Goal: Information Seeking & Learning: Learn about a topic

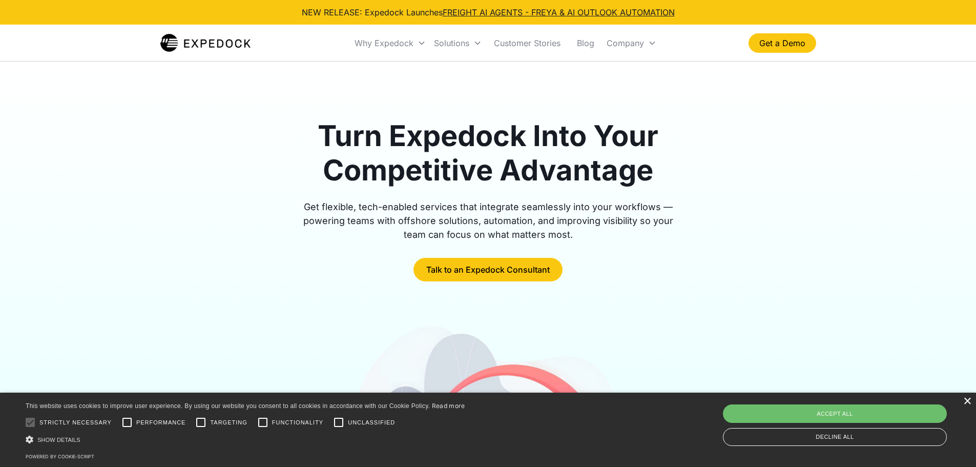
click at [964, 401] on div "×" at bounding box center [967, 401] width 8 height 8
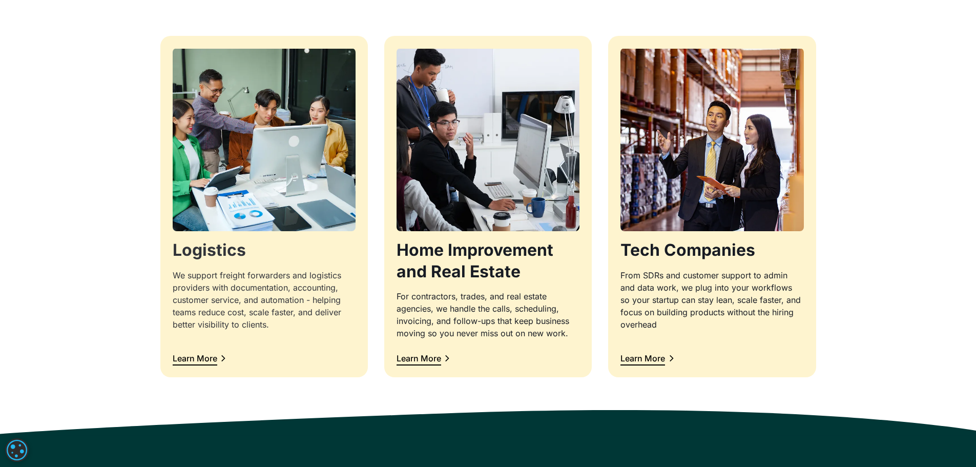
scroll to position [1024, 0]
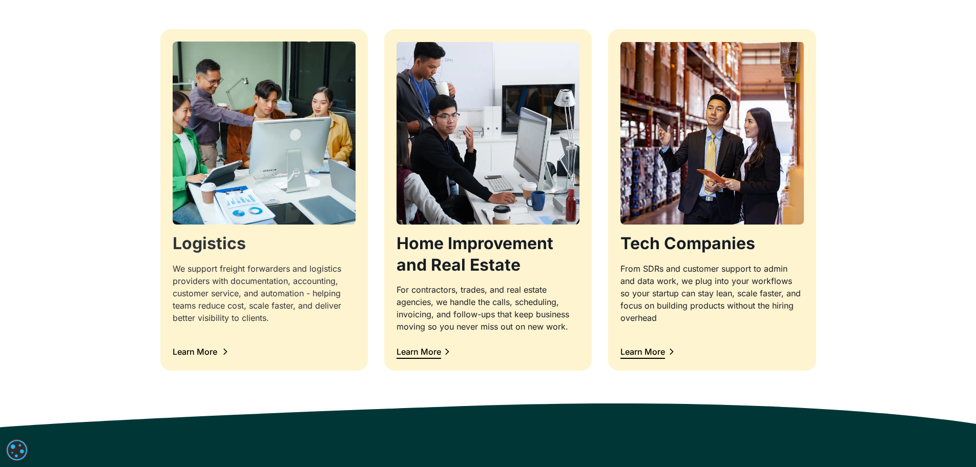
click at [218, 352] on div "Learn More" at bounding box center [200, 351] width 55 height 13
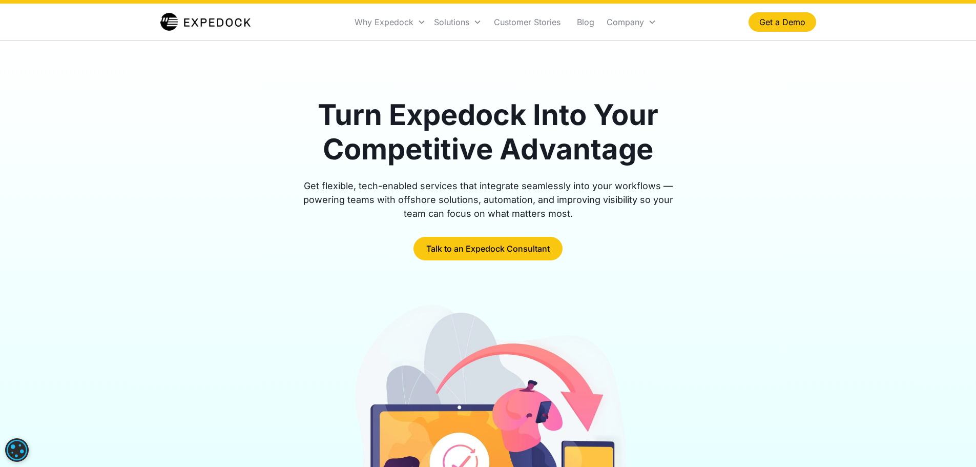
scroll to position [0, 0]
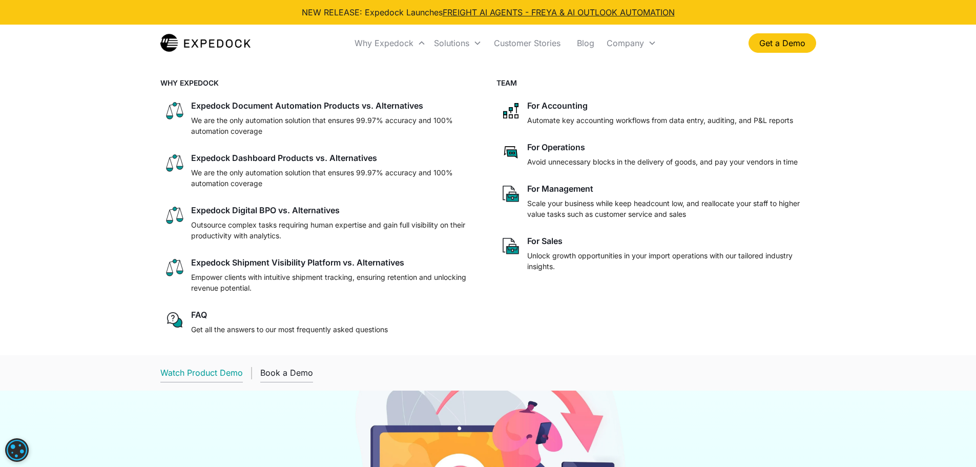
click at [222, 371] on div "Watch Product Demo" at bounding box center [201, 372] width 82 height 10
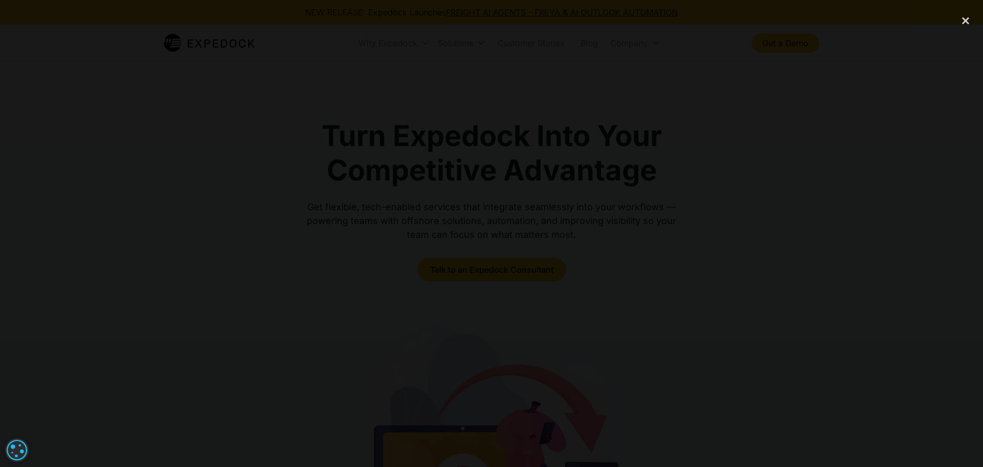
drag, startPoint x: 561, startPoint y: 401, endPoint x: 560, endPoint y: 375, distance: 25.1
click at [560, 401] on div at bounding box center [491, 233] width 983 height 448
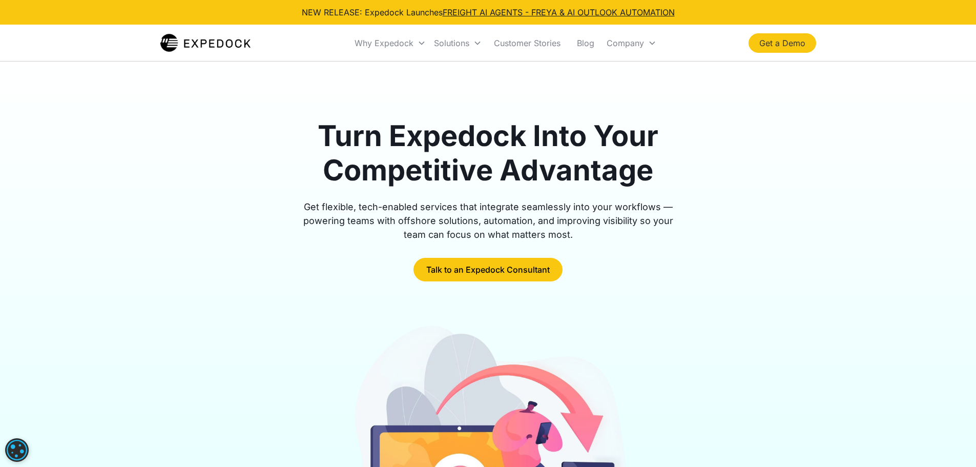
click at [780, 45] on link "Get a Demo" at bounding box center [782, 42] width 68 height 19
click at [533, 271] on link "Talk to an Expedock Consultant" at bounding box center [487, 270] width 149 height 24
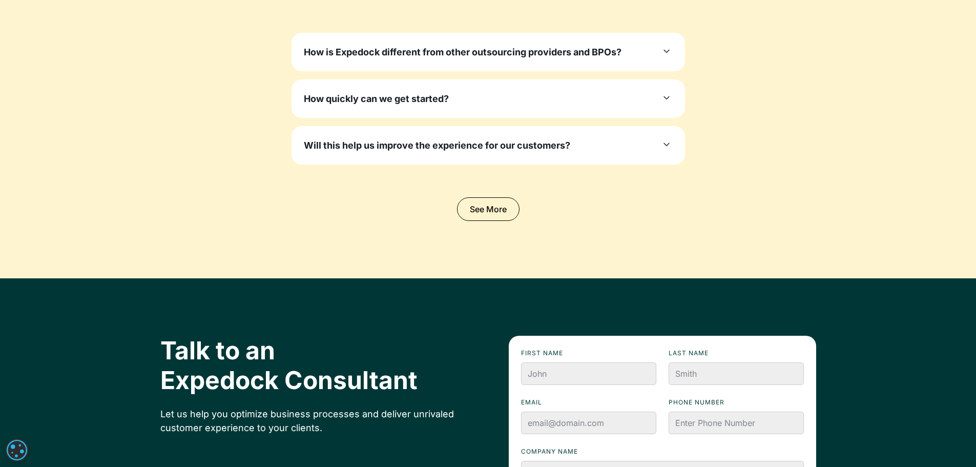
scroll to position [3178, 0]
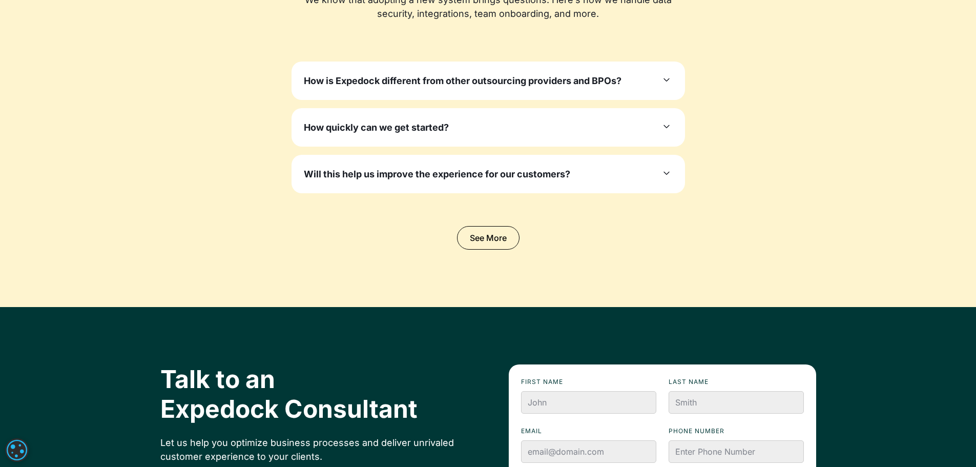
click at [667, 70] on div "How is Expedock different from other outsourcing providers and BPOs? Unlike gen…" at bounding box center [487, 80] width 393 height 38
click at [673, 76] on div "How is Expedock different from other outsourcing providers and BPOs? Unlike gen…" at bounding box center [487, 80] width 393 height 38
click at [664, 83] on icon at bounding box center [666, 80] width 12 height 12
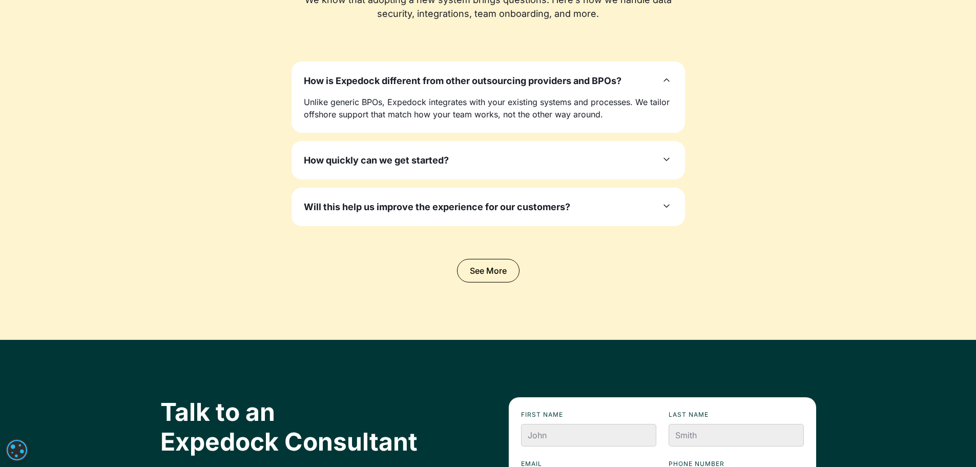
click at [664, 157] on icon at bounding box center [666, 159] width 12 height 12
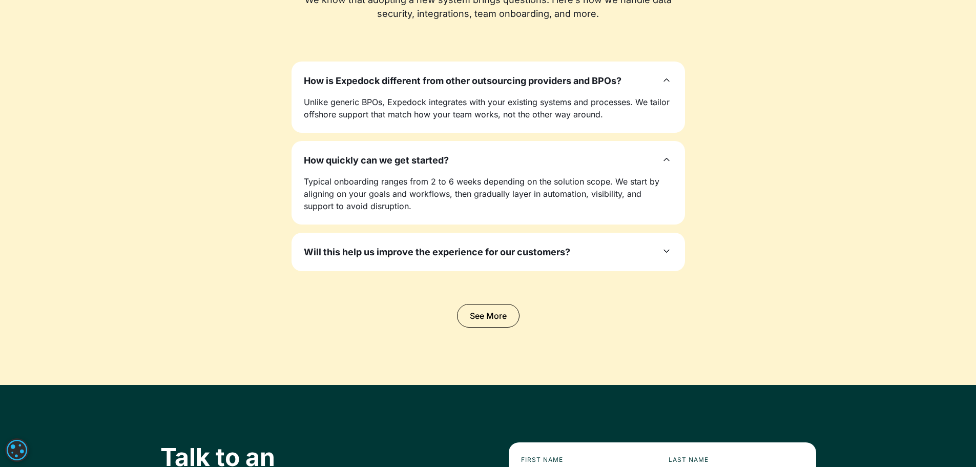
click at [660, 257] on icon at bounding box center [666, 251] width 12 height 12
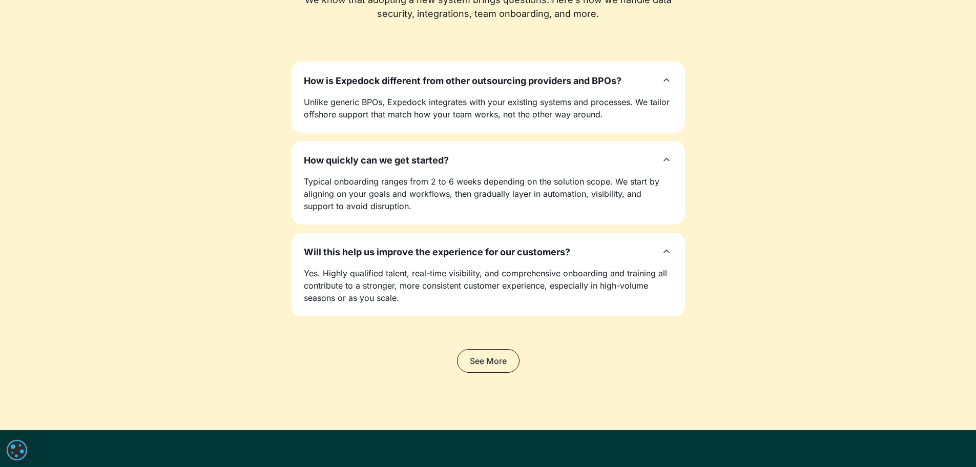
click at [483, 365] on link "See More" at bounding box center [488, 361] width 62 height 24
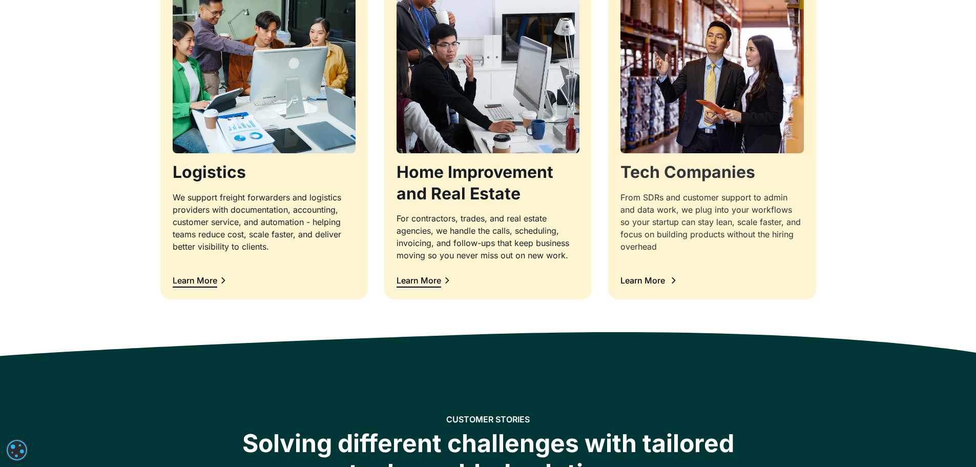
scroll to position [1078, 0]
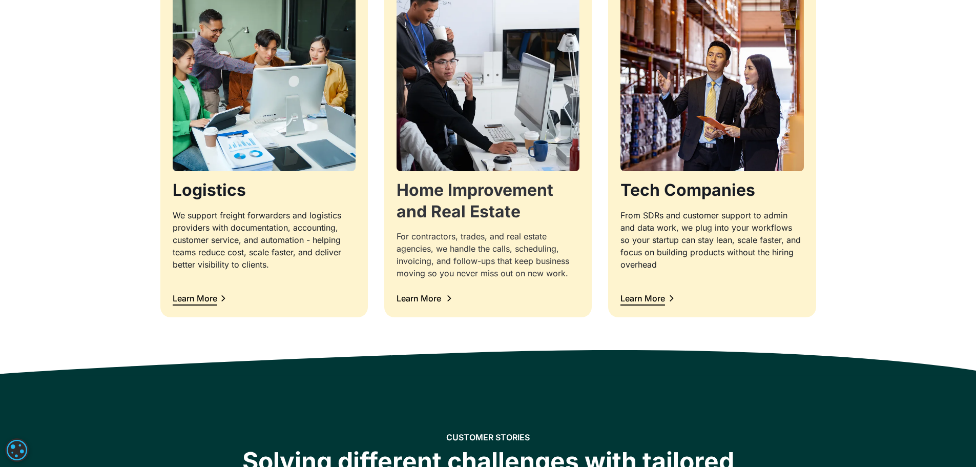
click at [434, 295] on div "Learn More" at bounding box center [418, 298] width 45 height 8
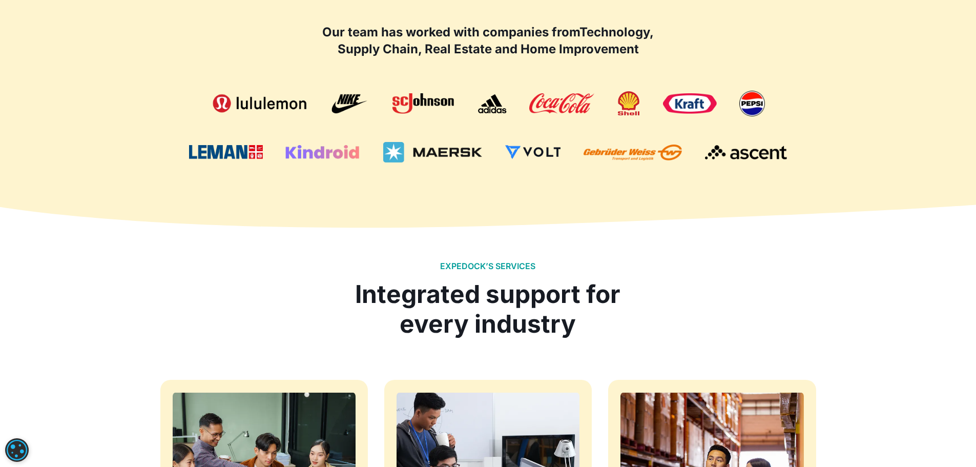
scroll to position [668, 0]
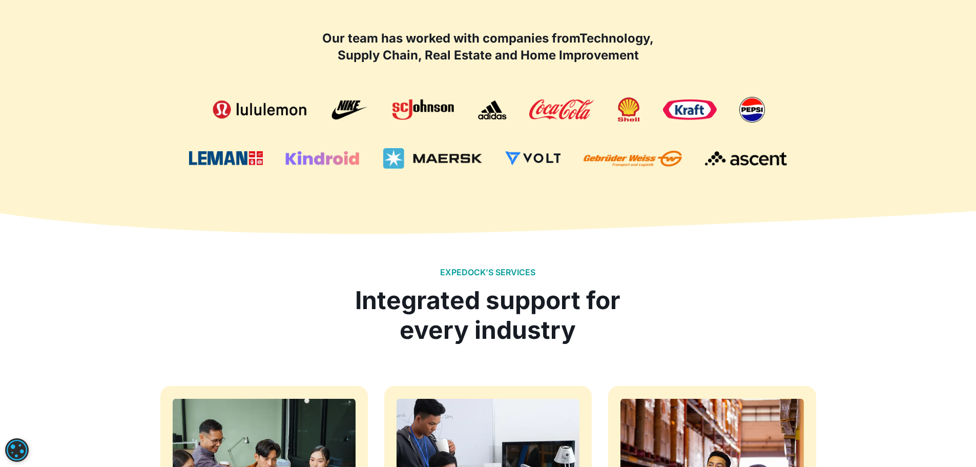
drag, startPoint x: 983, startPoint y: 214, endPoint x: 723, endPoint y: 196, distance: 260.3
click at [719, 196] on div "Our team has worked with companies from Technology, Supply Chain, Real Estate a…" at bounding box center [488, 99] width 656 height 221
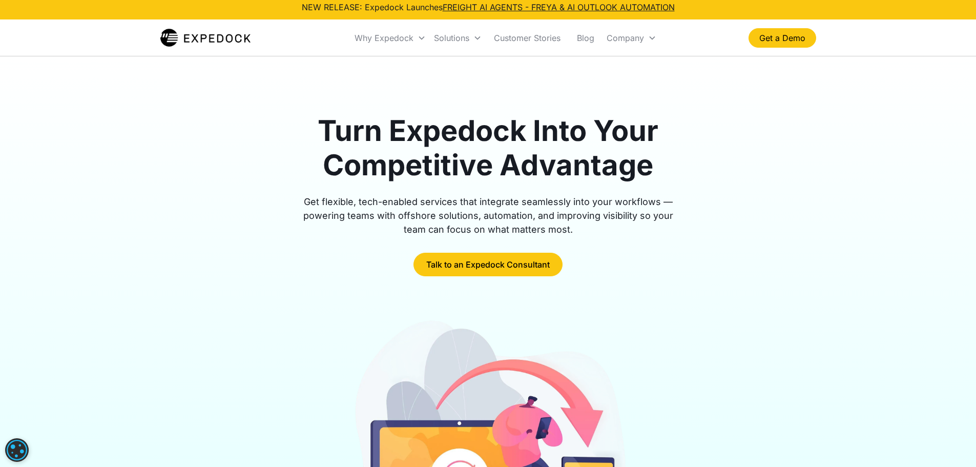
scroll to position [2, 0]
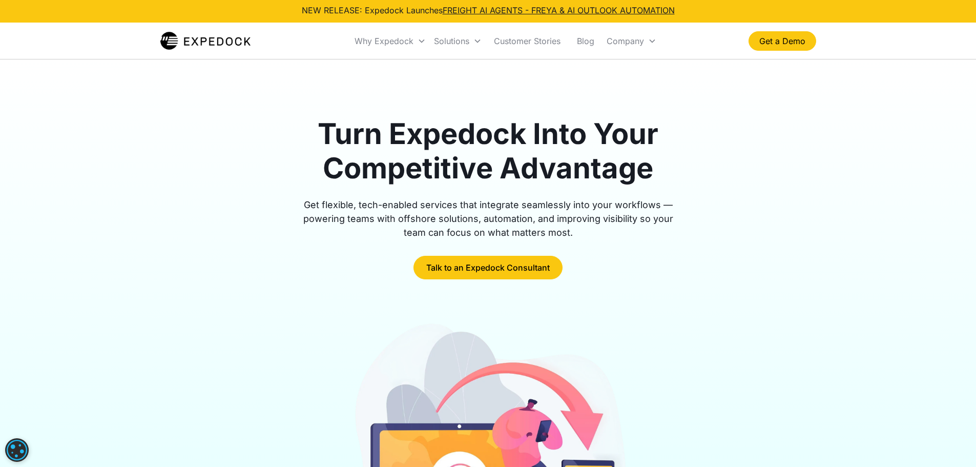
click at [675, 269] on div "Talk to an Expedock Consultant" at bounding box center [487, 268] width 393 height 24
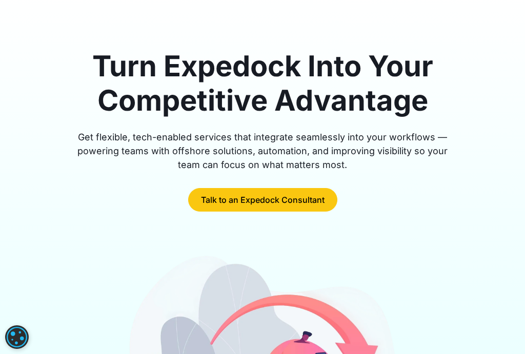
scroll to position [0, 0]
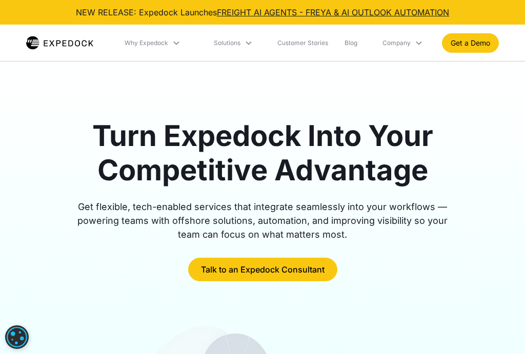
click at [414, 43] on icon at bounding box center [418, 43] width 8 height 8
click at [417, 41] on icon at bounding box center [418, 42] width 8 height 8
click at [246, 45] on icon at bounding box center [248, 43] width 8 height 8
click at [246, 43] on icon at bounding box center [248, 43] width 8 height 8
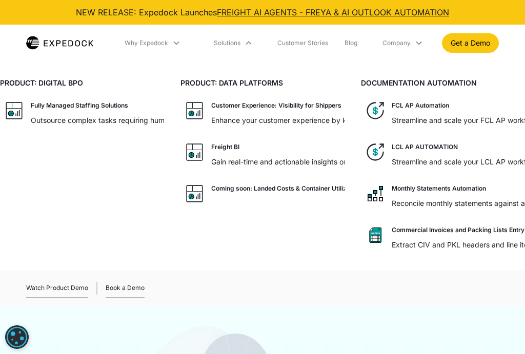
click at [174, 43] on icon at bounding box center [176, 43] width 8 height 8
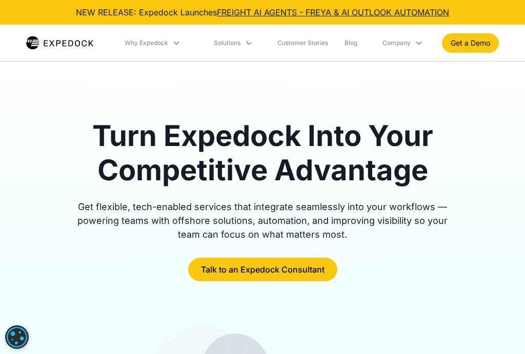
click at [174, 43] on icon at bounding box center [176, 42] width 8 height 8
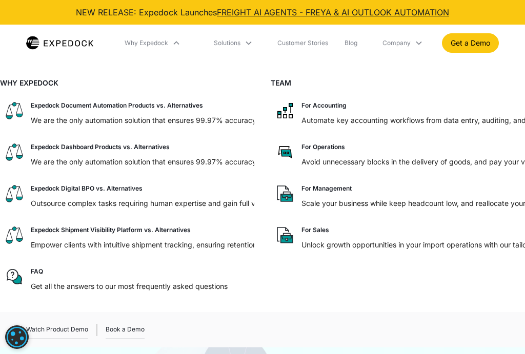
click at [174, 43] on icon at bounding box center [176, 43] width 8 height 8
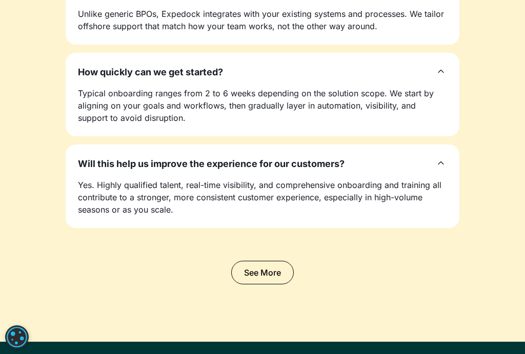
scroll to position [3278, 0]
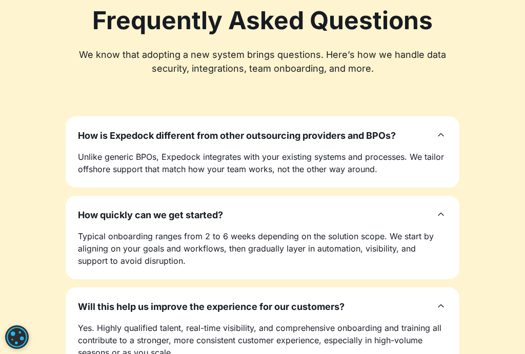
click at [441, 133] on icon at bounding box center [441, 134] width 6 height 3
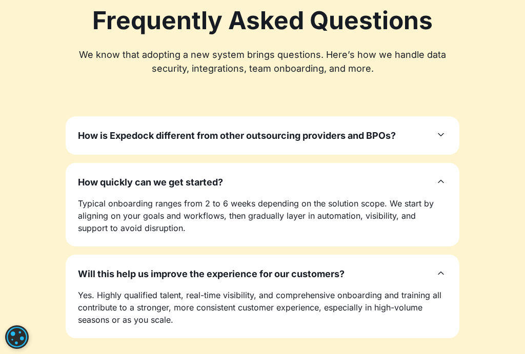
click at [441, 129] on icon at bounding box center [440, 135] width 12 height 12
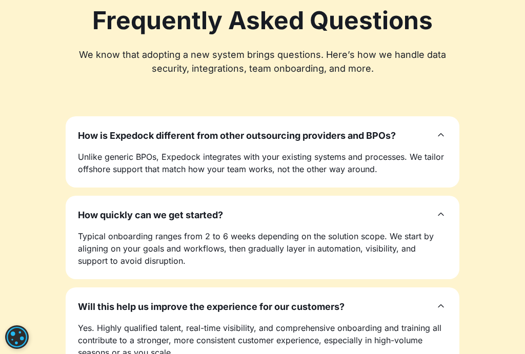
click at [439, 208] on icon at bounding box center [440, 214] width 12 height 12
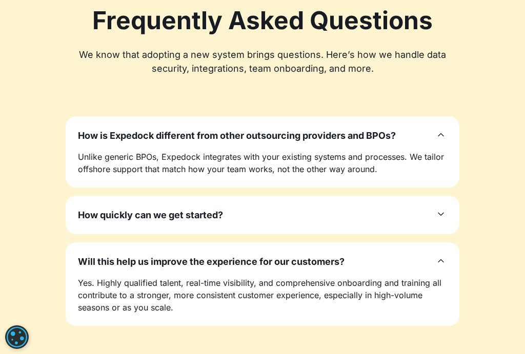
click at [439, 208] on icon at bounding box center [440, 214] width 12 height 12
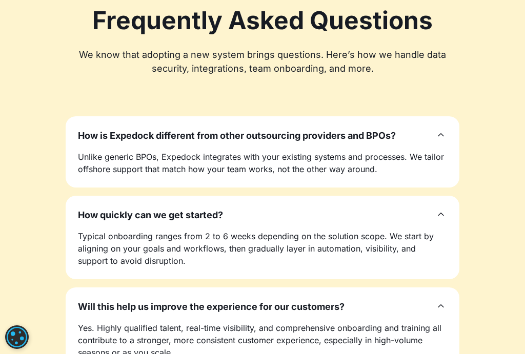
click at [441, 300] on icon at bounding box center [440, 306] width 12 height 12
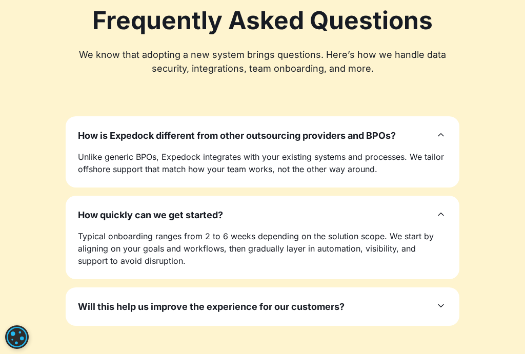
click at [441, 300] on icon at bounding box center [440, 306] width 12 height 12
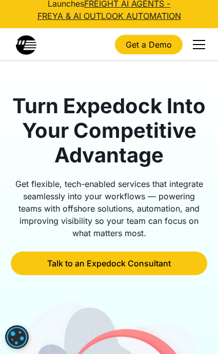
scroll to position [0, 0]
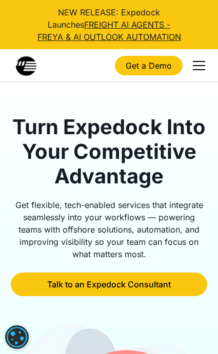
click at [195, 63] on div "menu" at bounding box center [198, 65] width 25 height 25
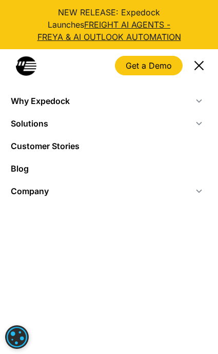
click at [197, 66] on div "menu" at bounding box center [198, 64] width 9 height 9
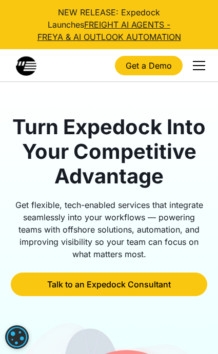
click at [197, 65] on div "menu" at bounding box center [199, 65] width 12 height 1
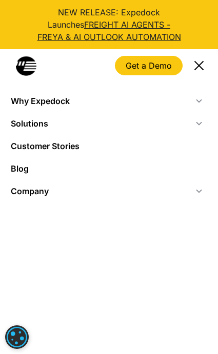
click at [198, 65] on div "menu" at bounding box center [198, 64] width 9 height 9
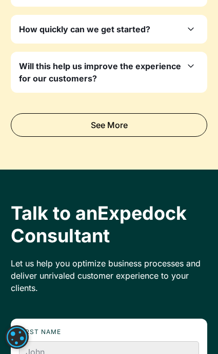
scroll to position [4354, 0]
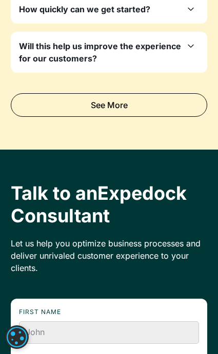
click at [195, 40] on icon at bounding box center [190, 46] width 12 height 12
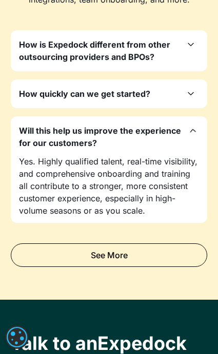
scroll to position [4251, 0]
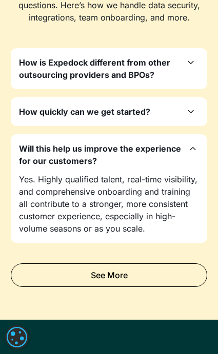
click at [196, 106] on icon at bounding box center [190, 112] width 12 height 12
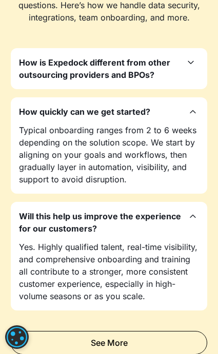
click at [191, 56] on icon at bounding box center [190, 62] width 12 height 12
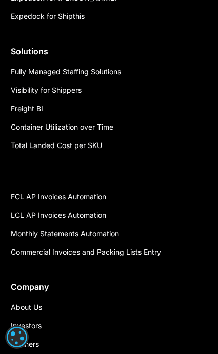
scroll to position [5723, 0]
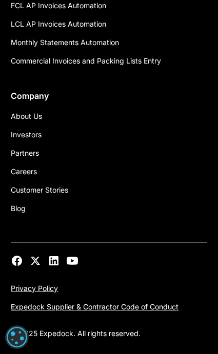
click at [196, 180] on div "About Us Investors Partners Careers Customer Stories Blog" at bounding box center [109, 162] width 196 height 111
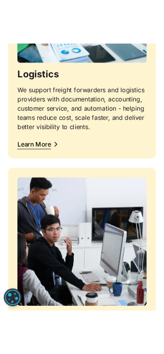
scroll to position [0, 0]
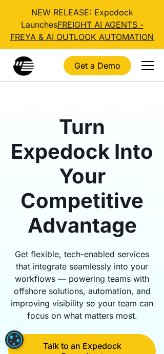
click at [142, 67] on div "menu" at bounding box center [147, 65] width 25 height 25
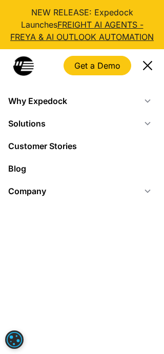
click at [144, 97] on icon at bounding box center [147, 101] width 8 height 8
click at [145, 104] on icon at bounding box center [147, 101] width 8 height 8
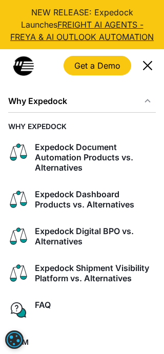
click at [145, 104] on icon at bounding box center [147, 101] width 8 height 8
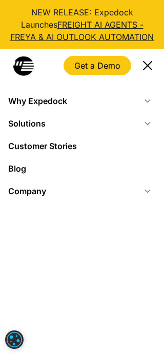
click at [145, 123] on icon at bounding box center [147, 123] width 8 height 8
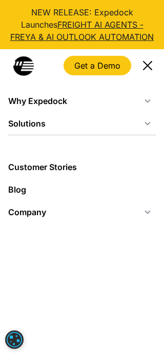
click at [145, 123] on icon at bounding box center [147, 124] width 6 height 4
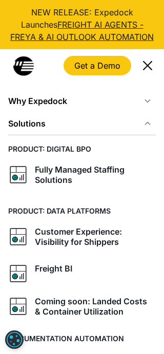
click at [145, 123] on icon at bounding box center [147, 123] width 8 height 8
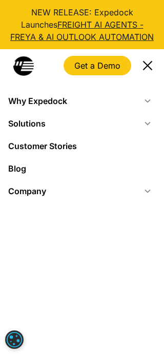
click at [149, 192] on icon at bounding box center [147, 192] width 6 height 4
click at [147, 192] on icon at bounding box center [147, 192] width 6 height 4
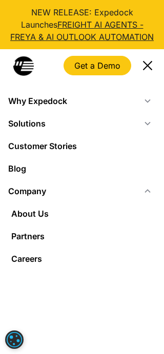
click at [146, 192] on icon at bounding box center [147, 191] width 6 height 4
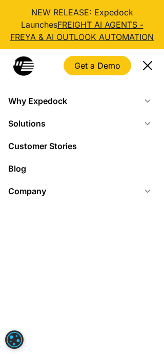
click at [146, 68] on div "menu" at bounding box center [147, 65] width 25 height 25
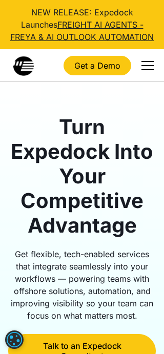
click at [93, 67] on link "Get a Demo" at bounding box center [98, 65] width 68 height 19
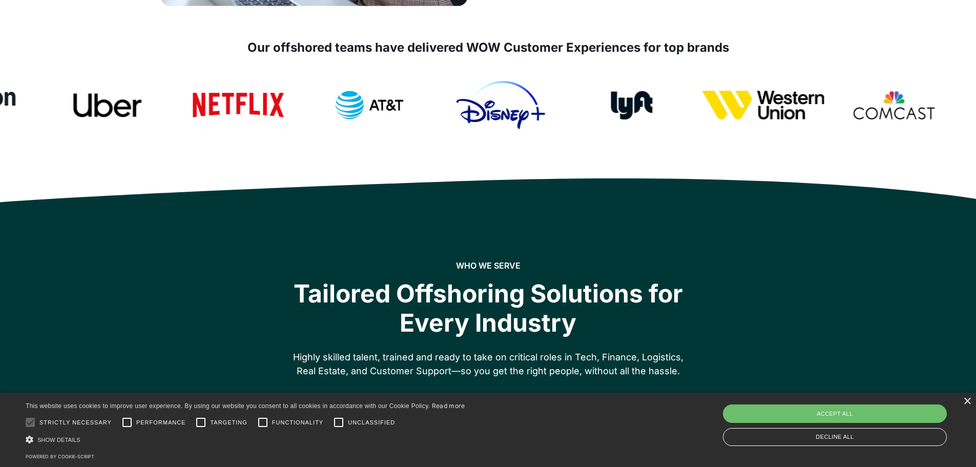
scroll to position [563, 0]
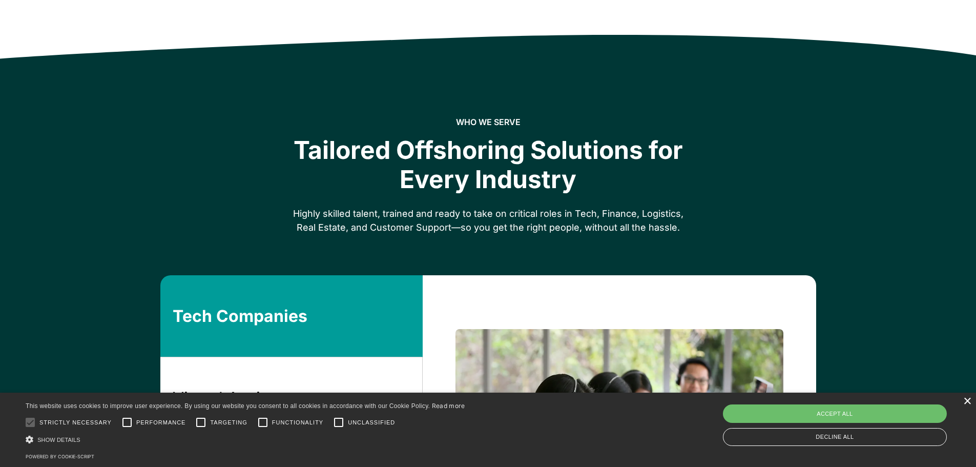
click at [967, 404] on div "×" at bounding box center [967, 401] width 8 height 8
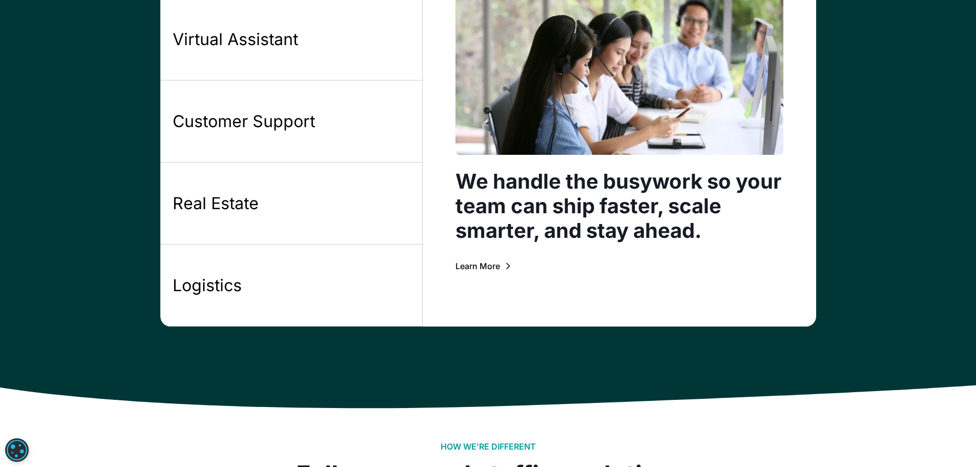
click at [480, 270] on div "Learn More" at bounding box center [477, 266] width 45 height 8
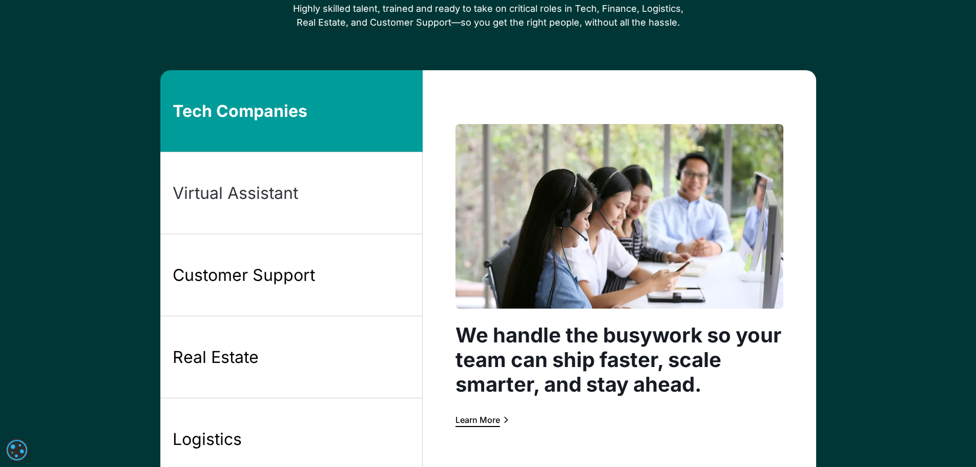
click at [309, 194] on link "Virtual Assistant" at bounding box center [291, 193] width 262 height 82
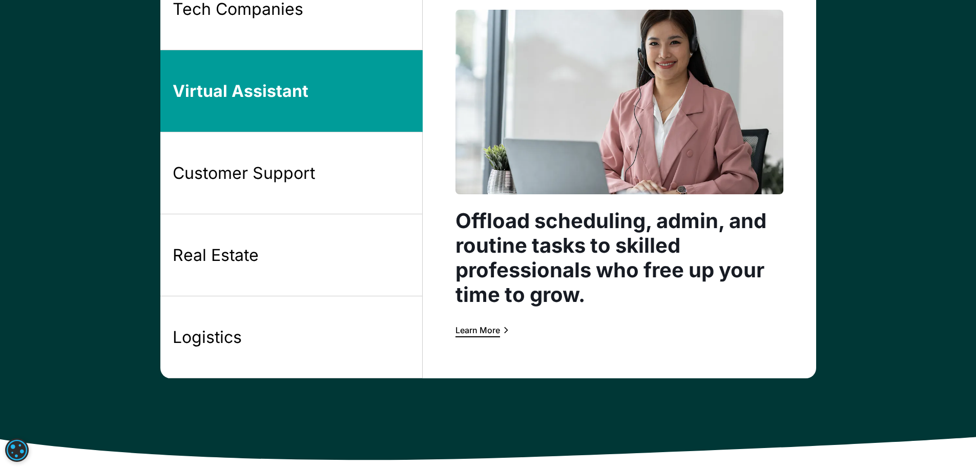
scroll to position [871, 0]
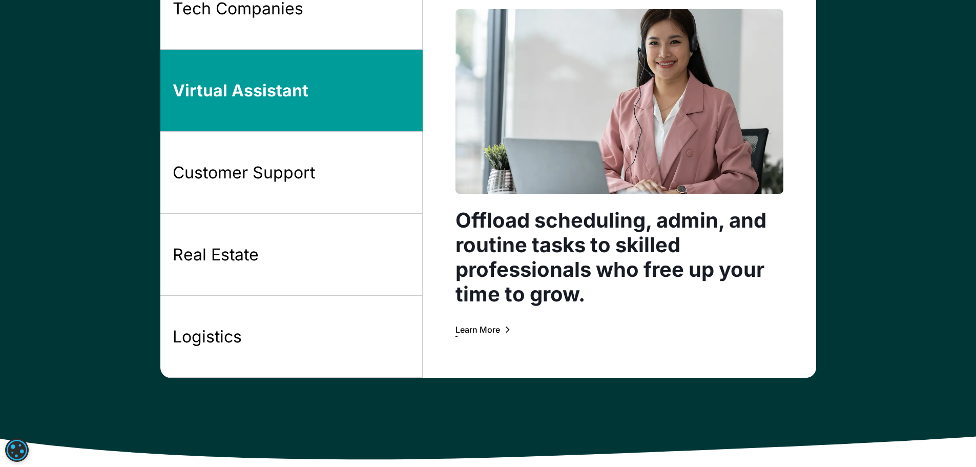
click at [472, 329] on div "Learn More" at bounding box center [477, 329] width 45 height 8
click at [261, 162] on div "Customer Support" at bounding box center [244, 173] width 142 height 22
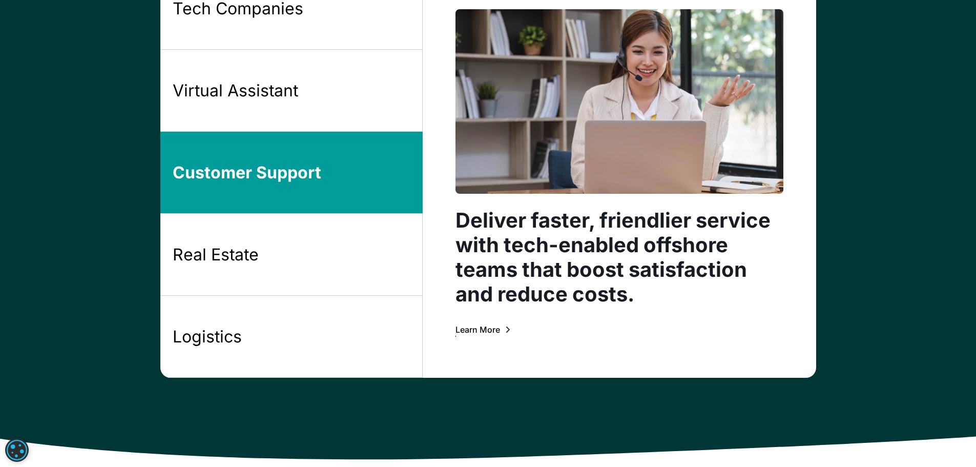
click at [473, 330] on div "Learn More" at bounding box center [477, 329] width 45 height 8
click at [284, 265] on link "Real Estate" at bounding box center [291, 255] width 262 height 82
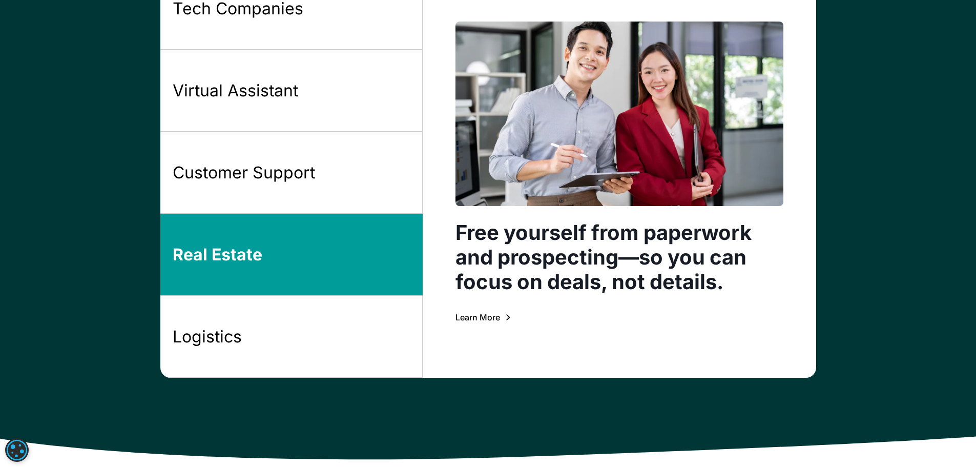
click at [486, 316] on div "Learn More" at bounding box center [477, 317] width 45 height 8
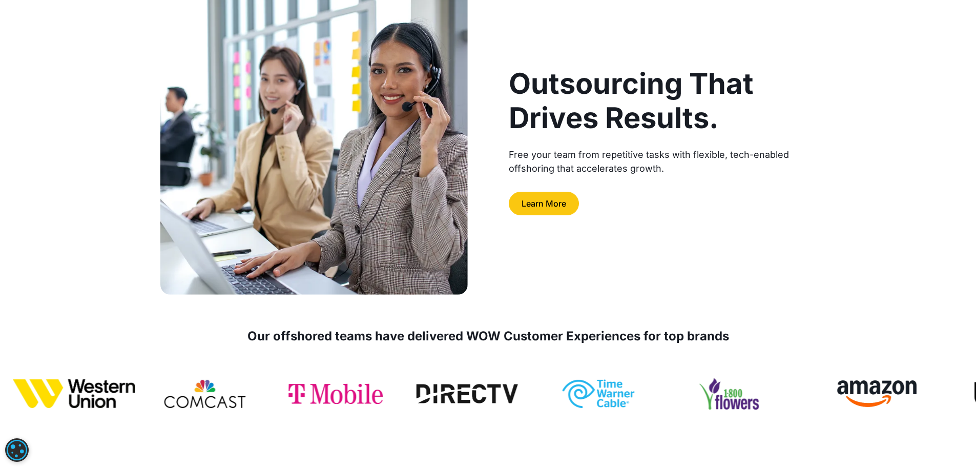
scroll to position [0, 0]
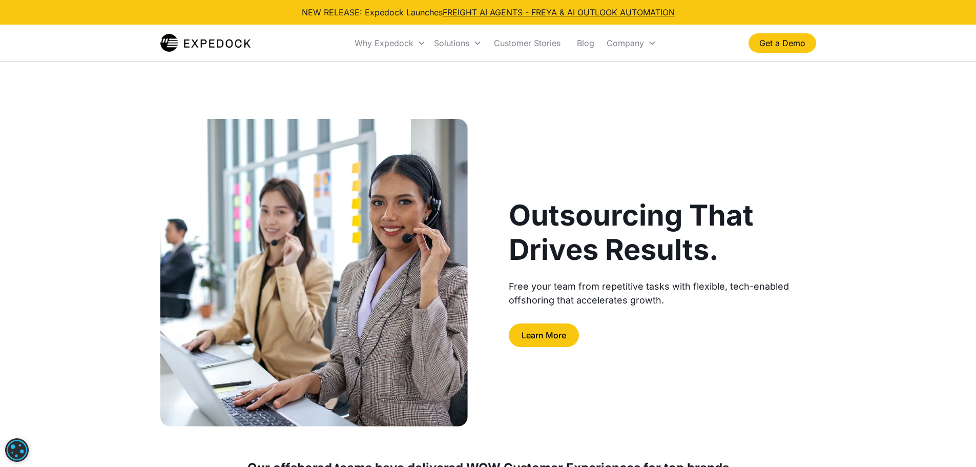
click at [874, 157] on div "Outsourcing That Drives Results. Free your team from repetitive tasks with flex…" at bounding box center [488, 310] width 976 height 382
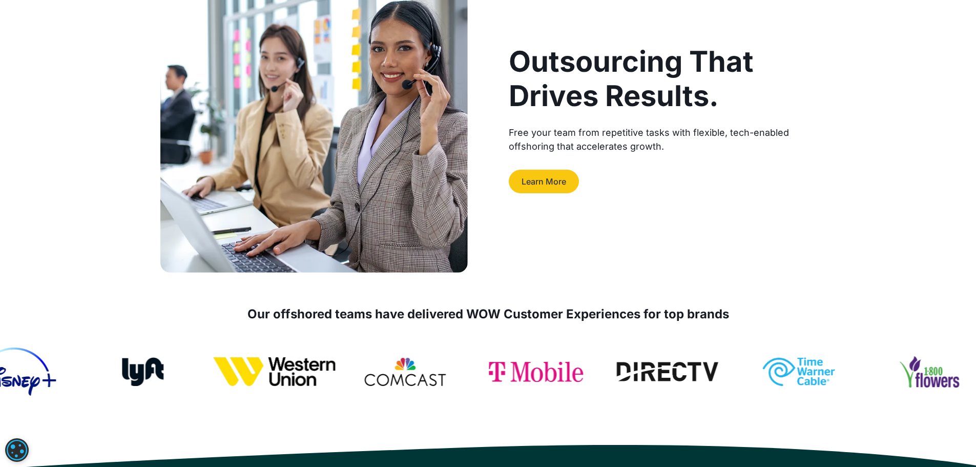
click at [545, 182] on link "Learn More" at bounding box center [544, 182] width 70 height 24
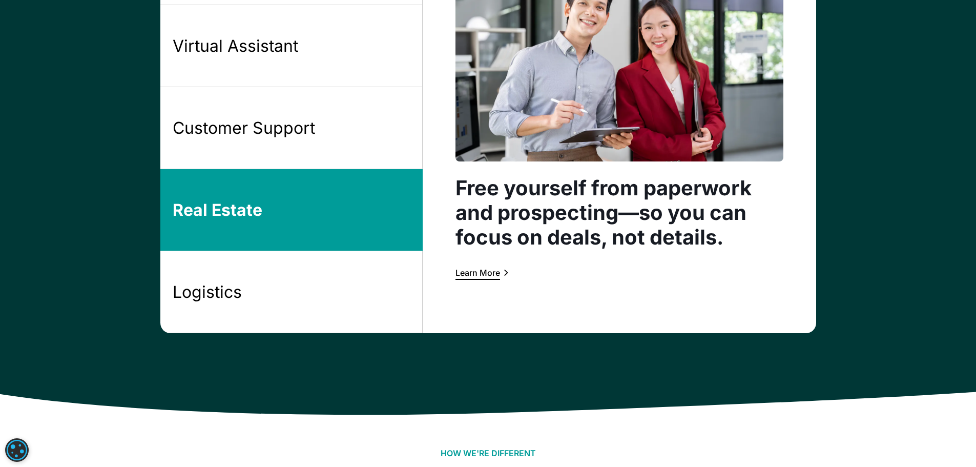
scroll to position [914, 0]
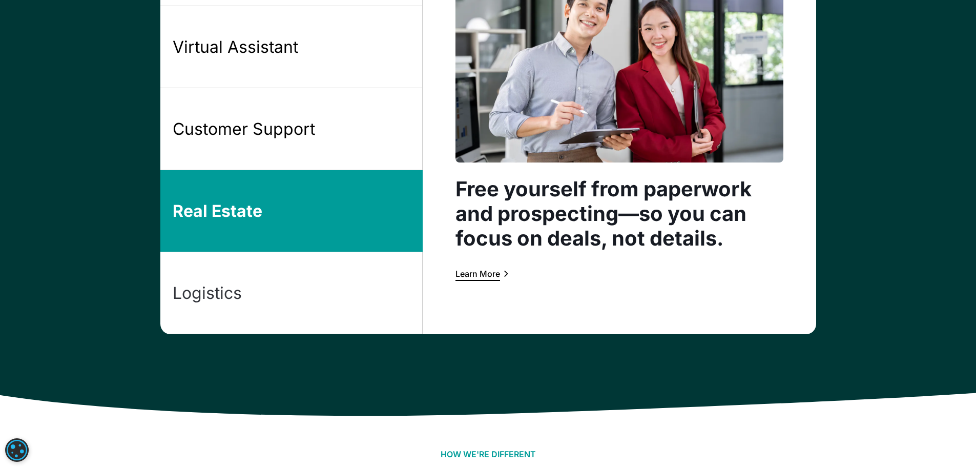
click at [324, 282] on link "Logistics" at bounding box center [291, 293] width 262 height 82
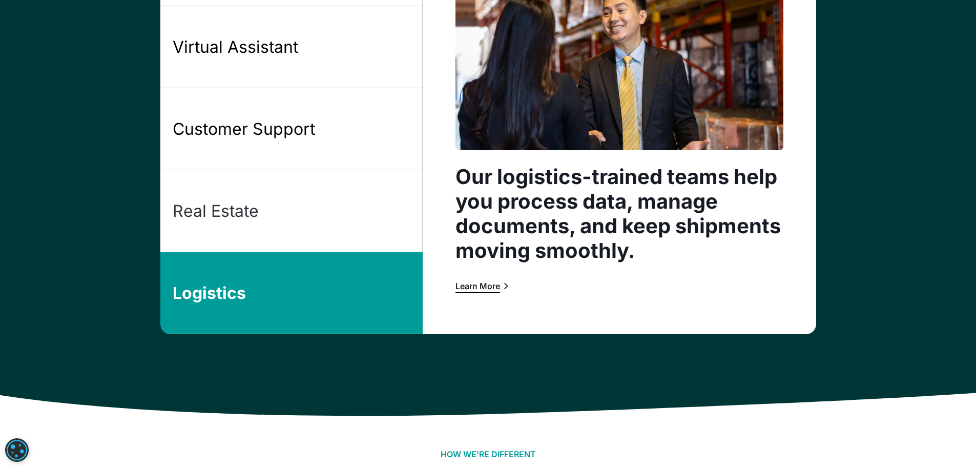
click at [337, 214] on link "Real Estate" at bounding box center [291, 211] width 262 height 82
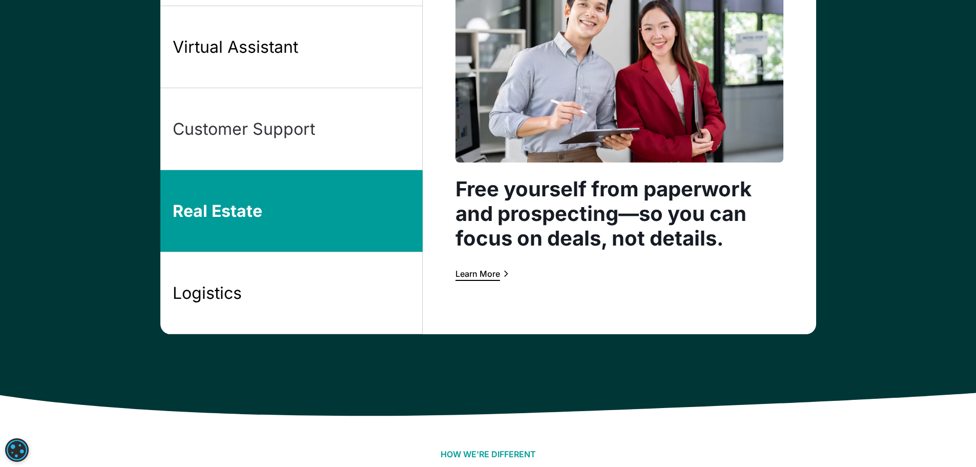
click at [339, 135] on link "Customer Support" at bounding box center [291, 129] width 262 height 82
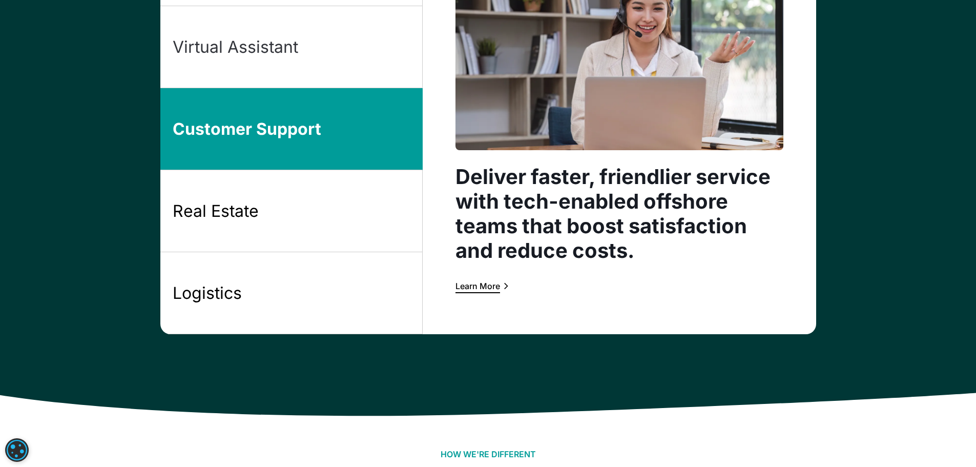
click at [340, 52] on link "Virtual Assistant" at bounding box center [291, 47] width 262 height 82
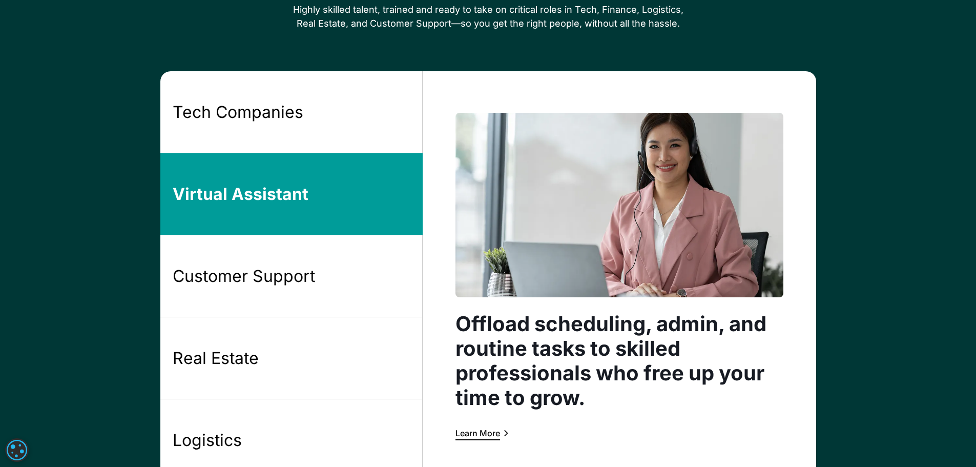
scroll to position [761, 0]
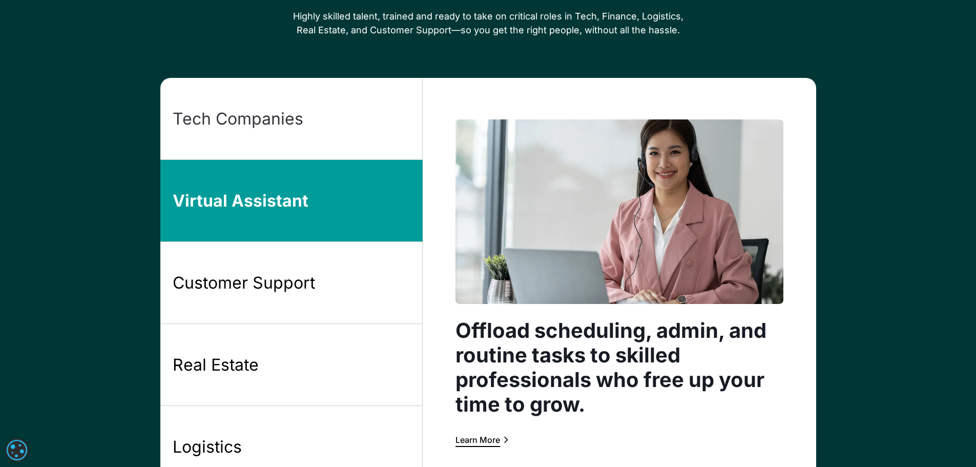
click at [347, 123] on link "Tech Companies" at bounding box center [291, 119] width 262 height 82
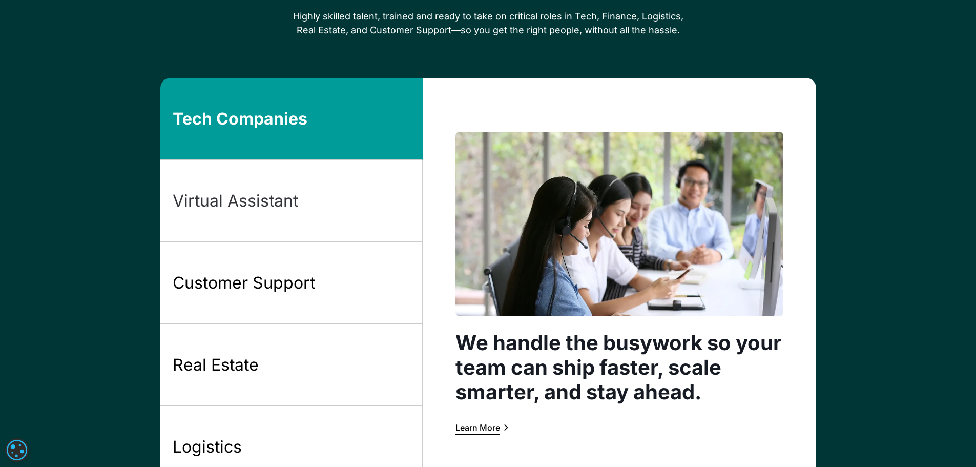
click at [359, 188] on link "Virtual Assistant" at bounding box center [291, 201] width 262 height 82
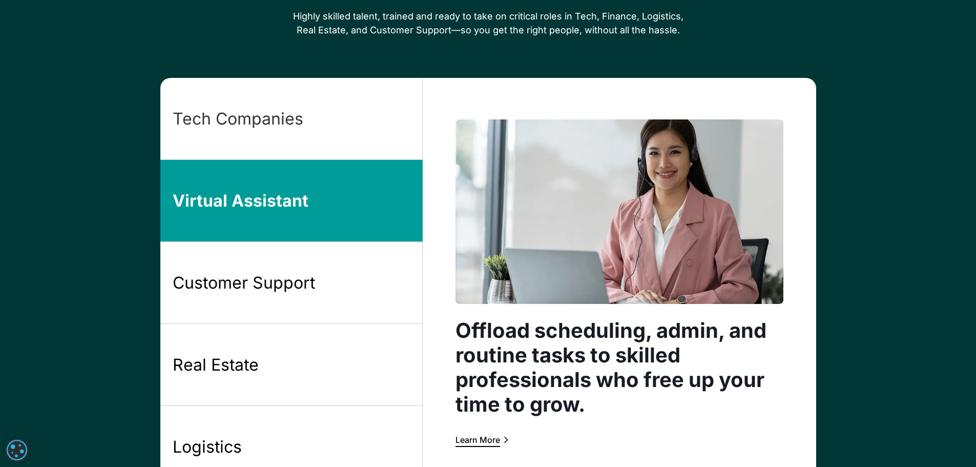
click at [340, 121] on link "Tech Companies" at bounding box center [291, 119] width 262 height 82
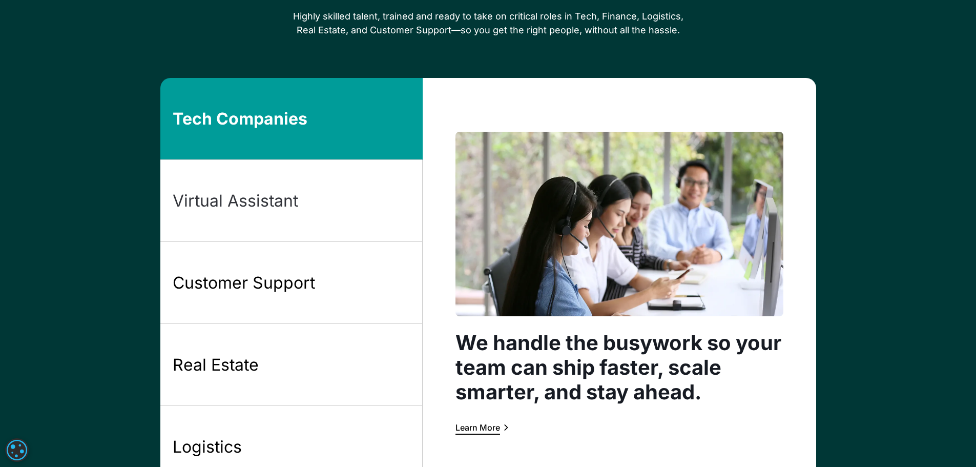
click at [342, 192] on link "Virtual Assistant" at bounding box center [291, 201] width 262 height 82
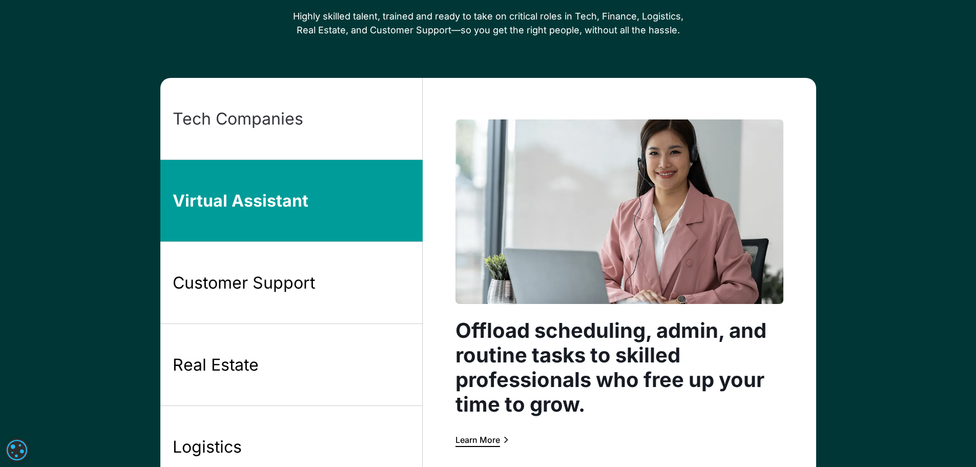
click at [343, 134] on link "Tech Companies" at bounding box center [291, 119] width 262 height 82
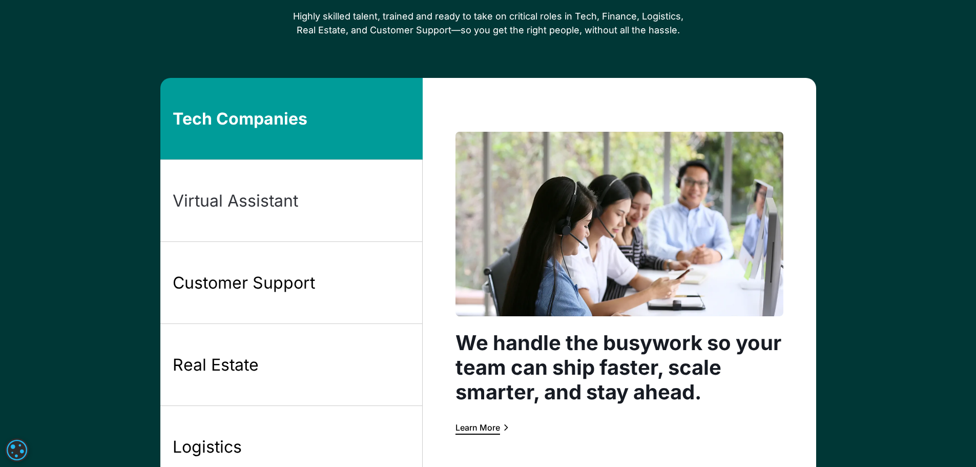
click at [345, 202] on link "Virtual Assistant" at bounding box center [291, 201] width 262 height 82
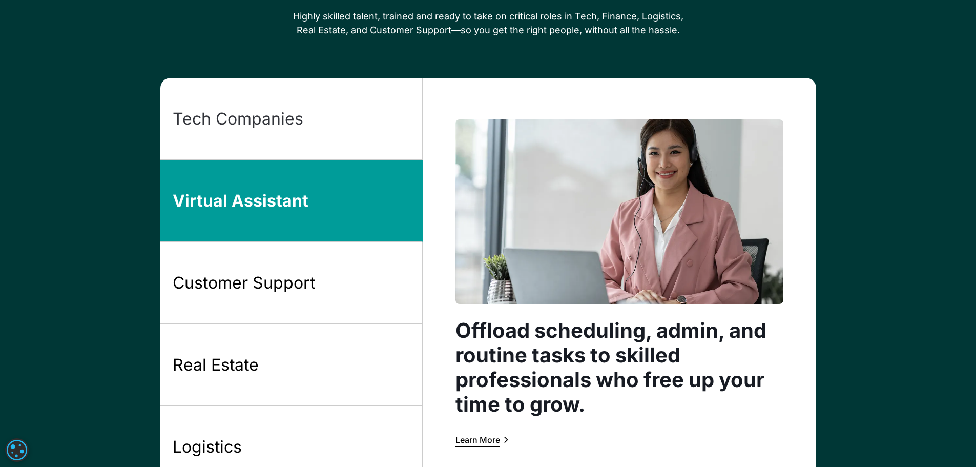
click at [300, 131] on link "Tech Companies" at bounding box center [291, 119] width 262 height 82
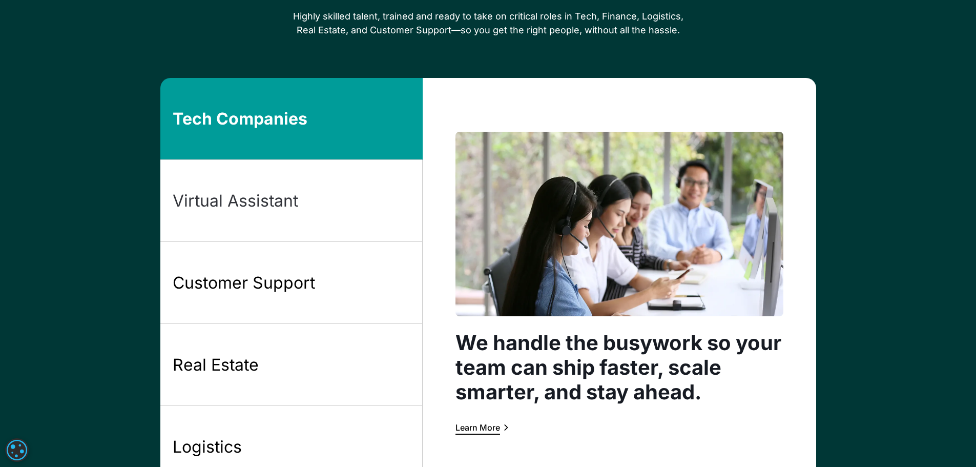
click at [330, 214] on link "Virtual Assistant" at bounding box center [291, 201] width 262 height 82
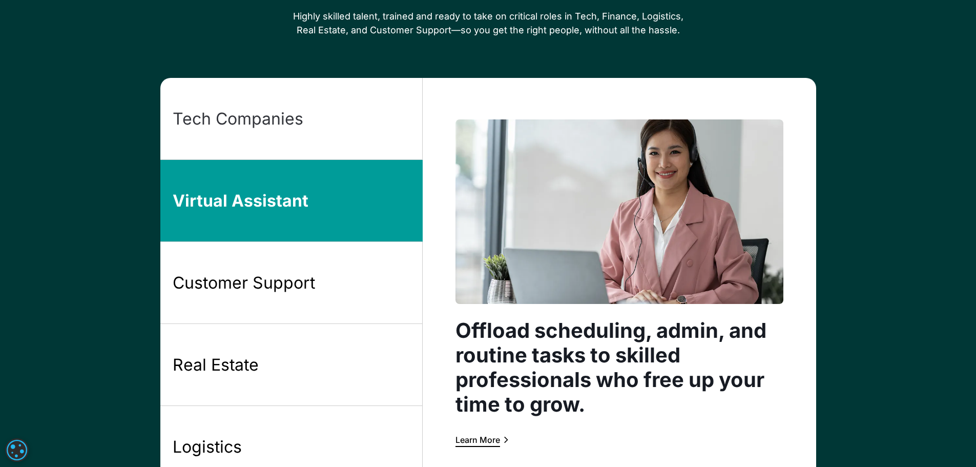
click at [346, 142] on link "Tech Companies" at bounding box center [291, 119] width 262 height 82
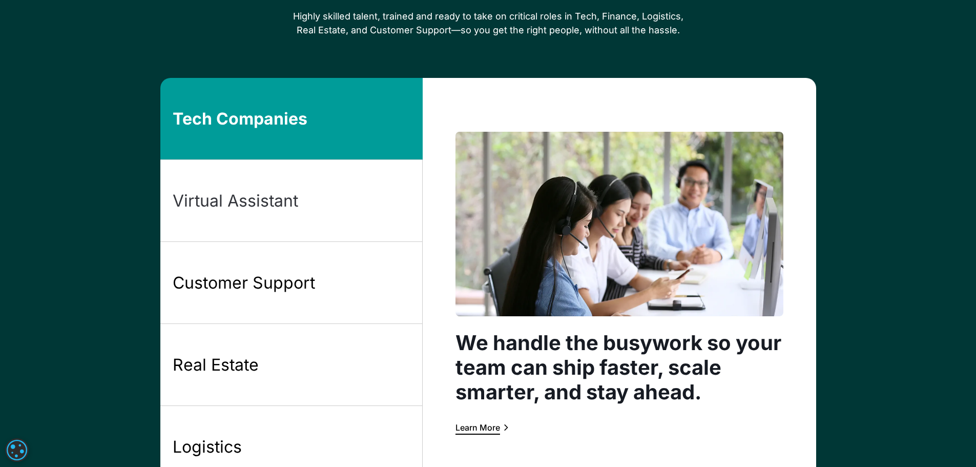
click at [335, 208] on link "Virtual Assistant" at bounding box center [291, 201] width 262 height 82
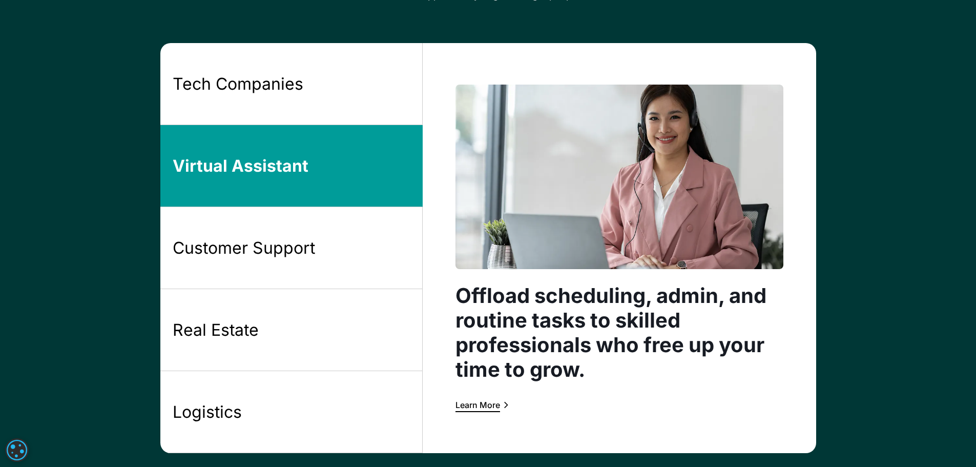
scroll to position [863, 0]
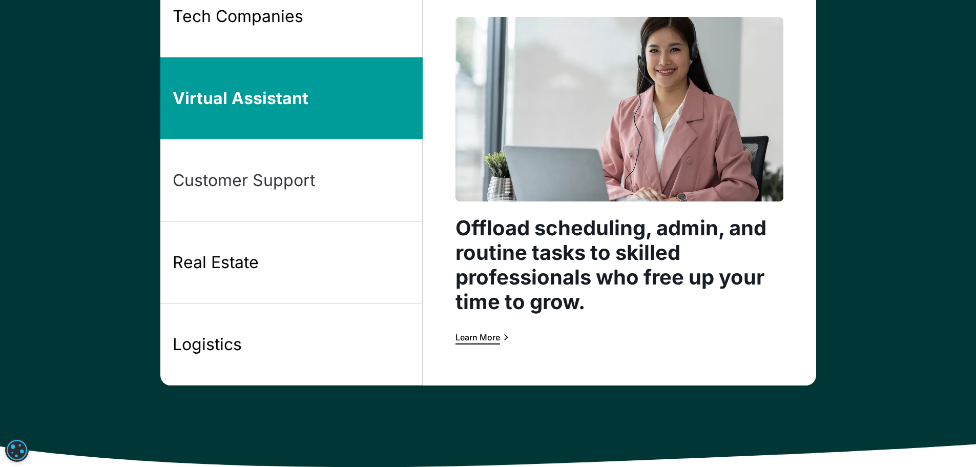
click at [344, 183] on link "Customer Support" at bounding box center [291, 180] width 262 height 82
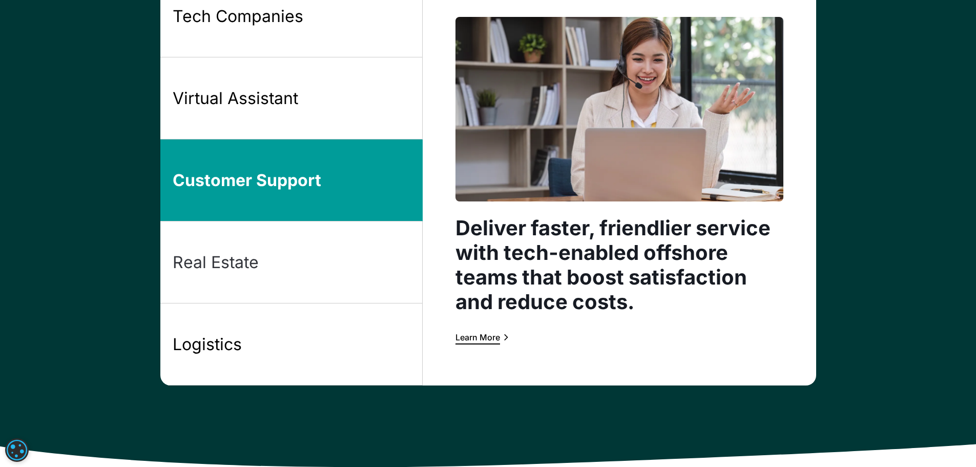
click at [342, 244] on link "Real Estate" at bounding box center [291, 262] width 262 height 82
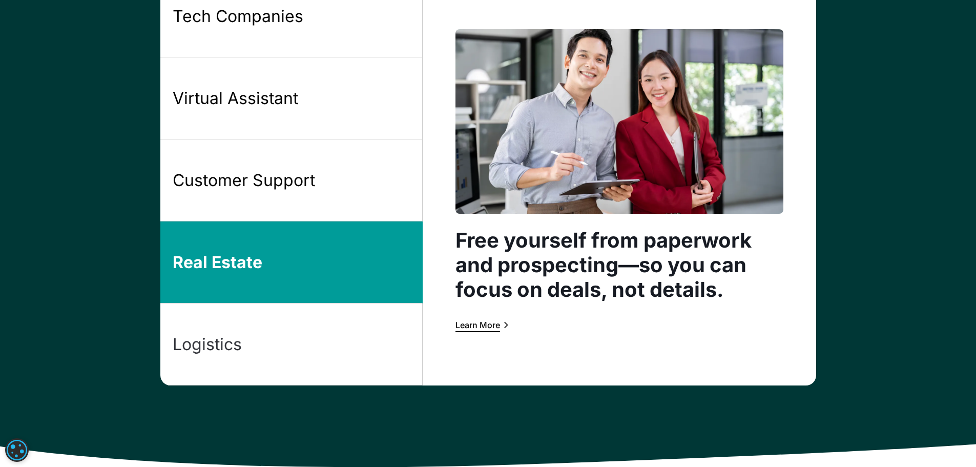
drag, startPoint x: 317, startPoint y: 352, endPoint x: 326, endPoint y: 337, distance: 17.5
click at [317, 352] on link "Logistics" at bounding box center [291, 344] width 262 height 82
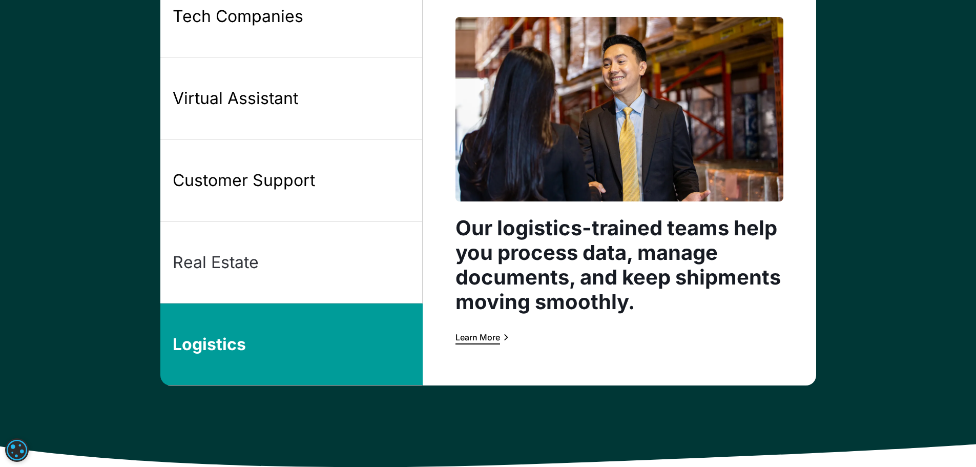
click at [335, 278] on link "Real Estate" at bounding box center [291, 262] width 262 height 82
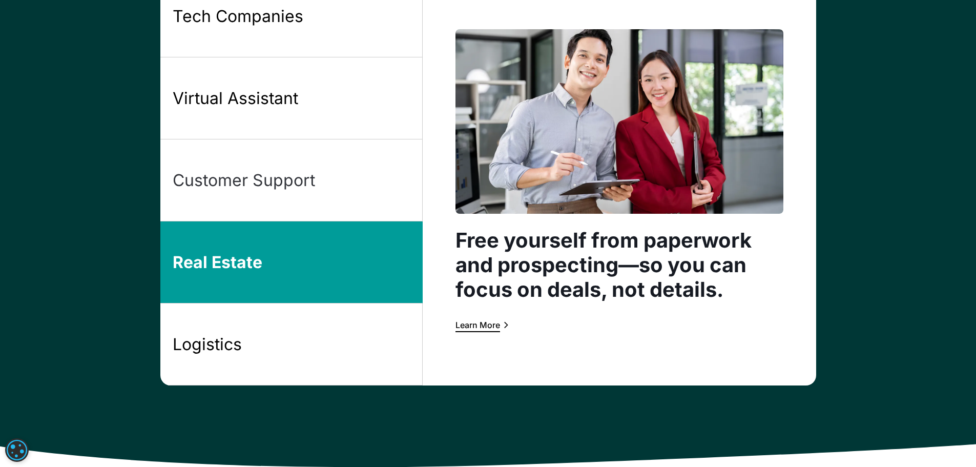
click at [342, 167] on link "Customer Support" at bounding box center [291, 180] width 262 height 82
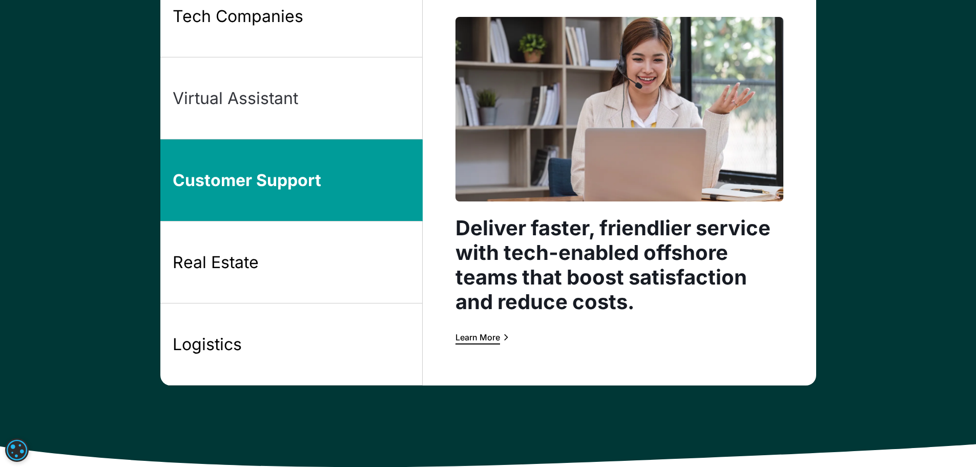
click at [333, 116] on link "Virtual Assistant" at bounding box center [291, 98] width 262 height 82
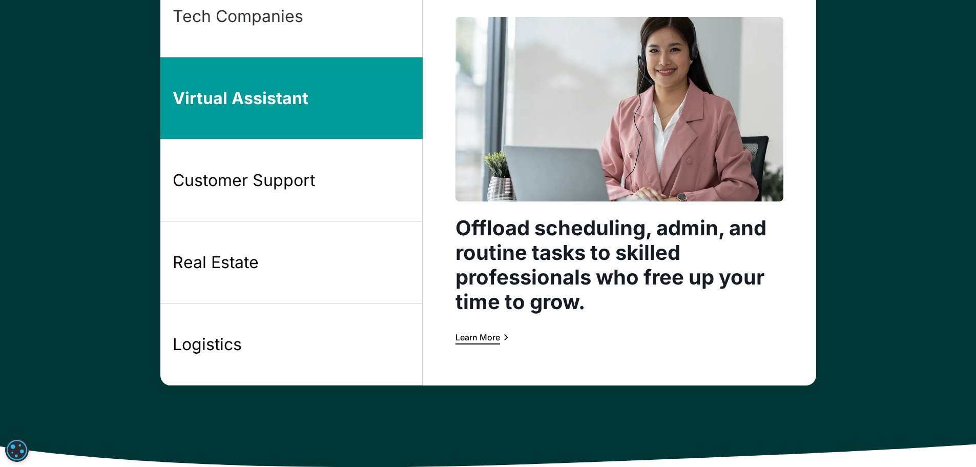
click at [334, 43] on link "Tech Companies" at bounding box center [291, 16] width 262 height 82
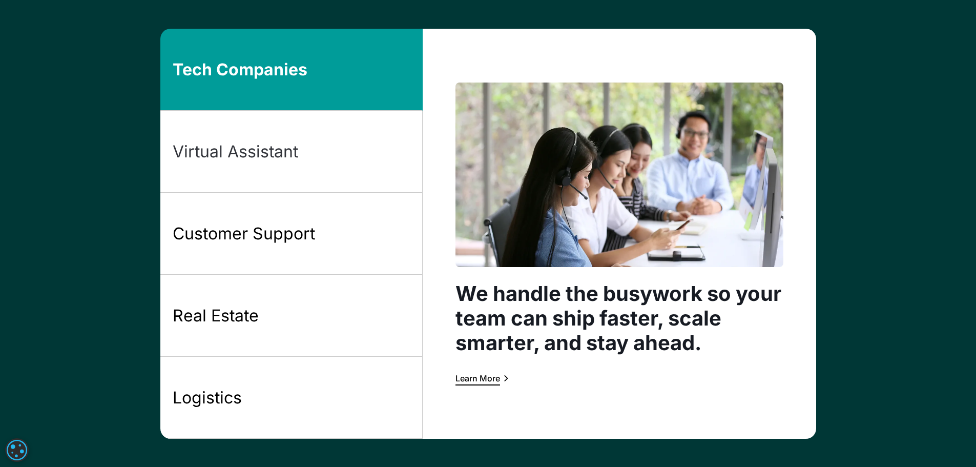
scroll to position [812, 0]
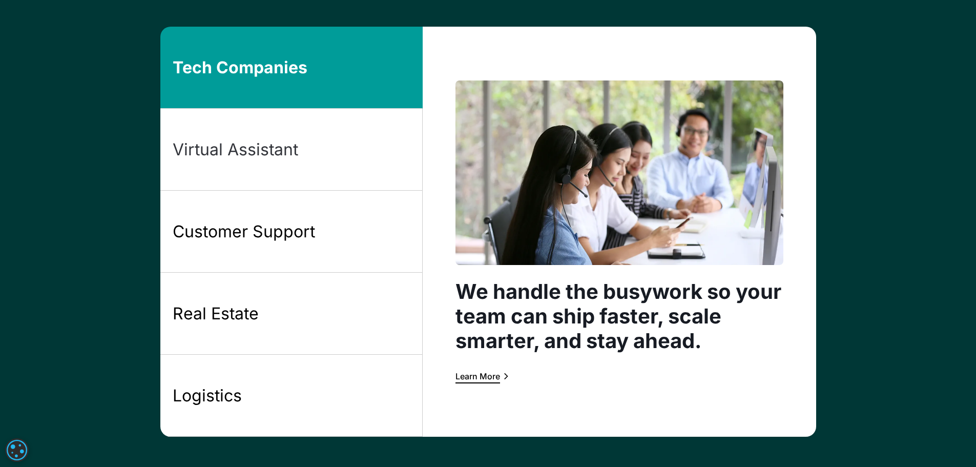
click at [342, 142] on link "Virtual Assistant" at bounding box center [291, 150] width 262 height 82
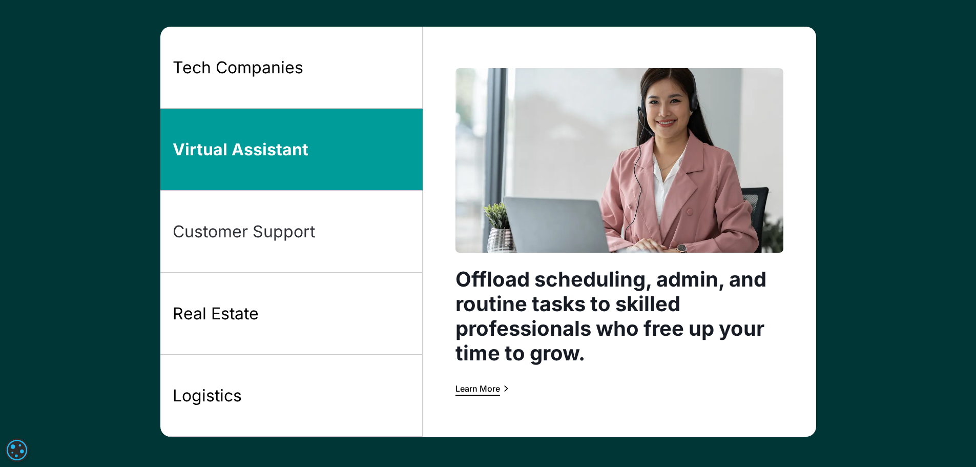
click at [353, 230] on link "Customer Support" at bounding box center [291, 232] width 262 height 82
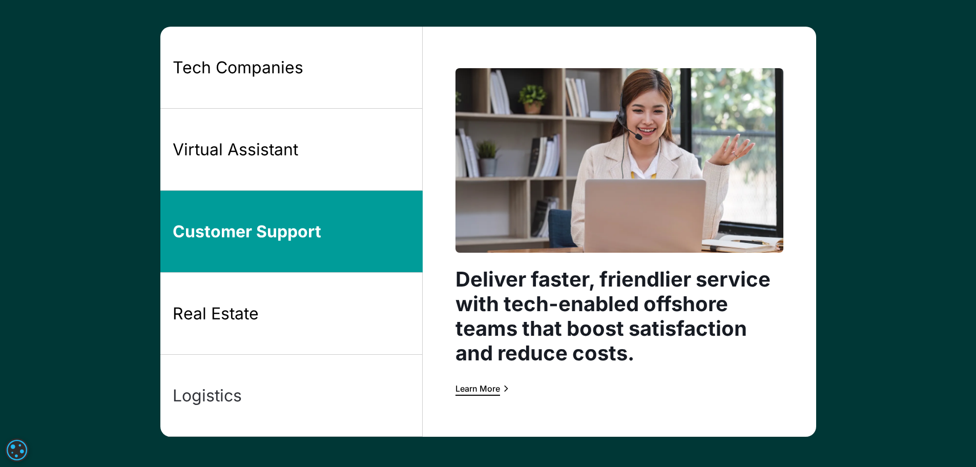
drag, startPoint x: 352, startPoint y: 297, endPoint x: 350, endPoint y: 357, distance: 60.5
click at [351, 297] on link "Real Estate" at bounding box center [291, 313] width 262 height 82
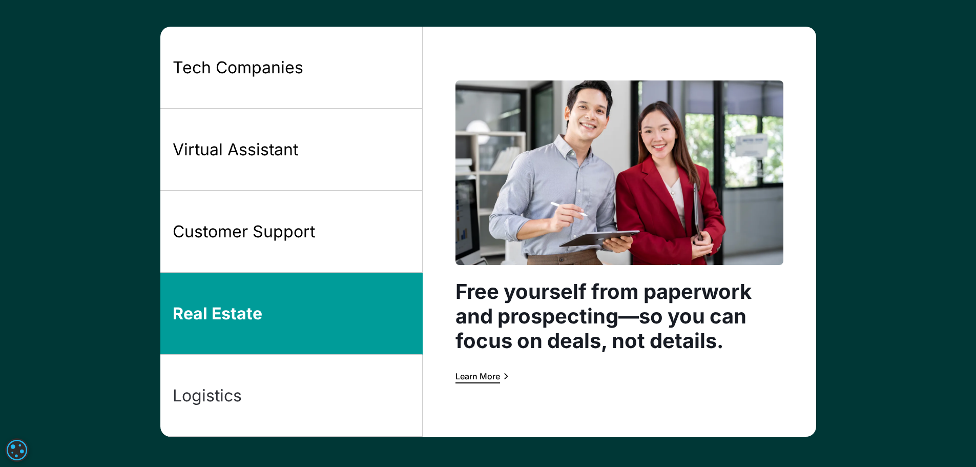
click at [349, 367] on link "Logistics" at bounding box center [291, 395] width 262 height 82
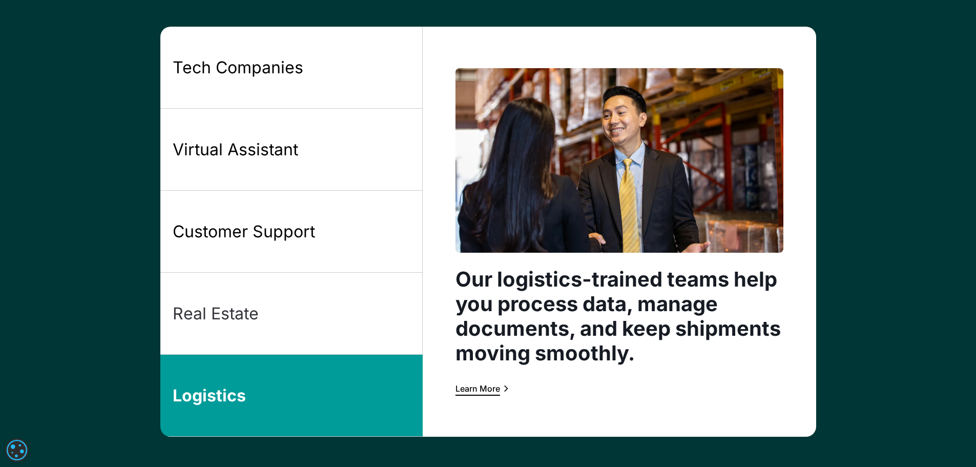
click at [360, 311] on link "Real Estate" at bounding box center [291, 313] width 262 height 82
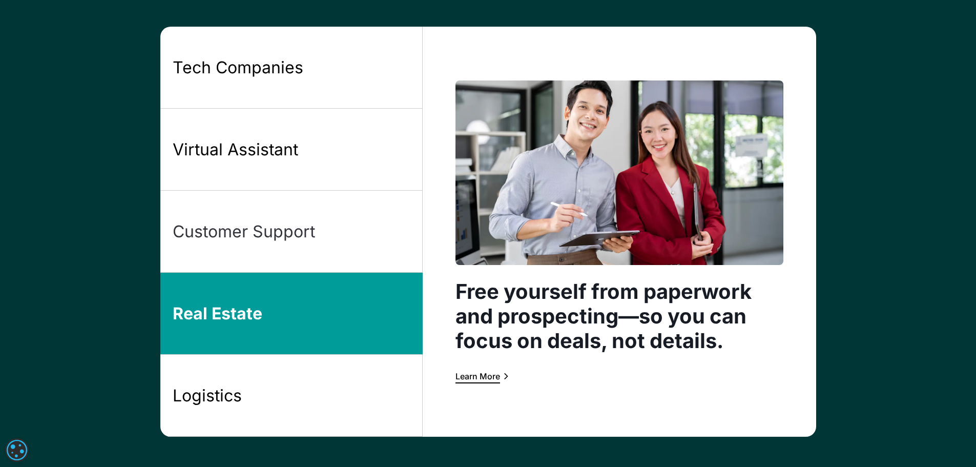
click at [388, 230] on link "Customer Support" at bounding box center [291, 232] width 262 height 82
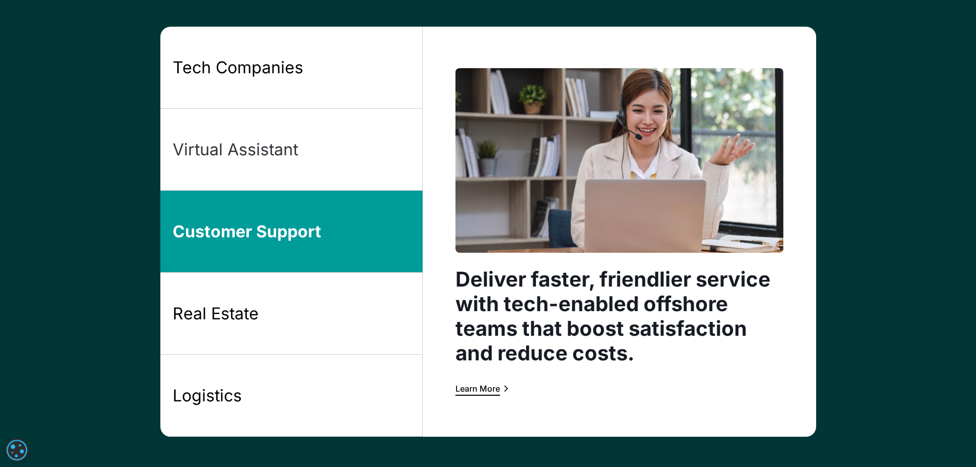
click at [368, 159] on link "Virtual Assistant" at bounding box center [291, 150] width 262 height 82
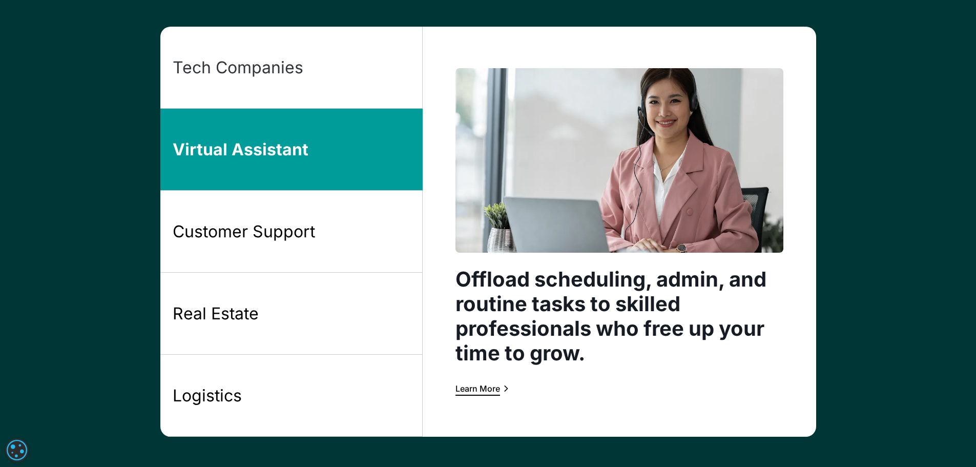
click at [363, 94] on link "Tech Companies" at bounding box center [291, 68] width 262 height 82
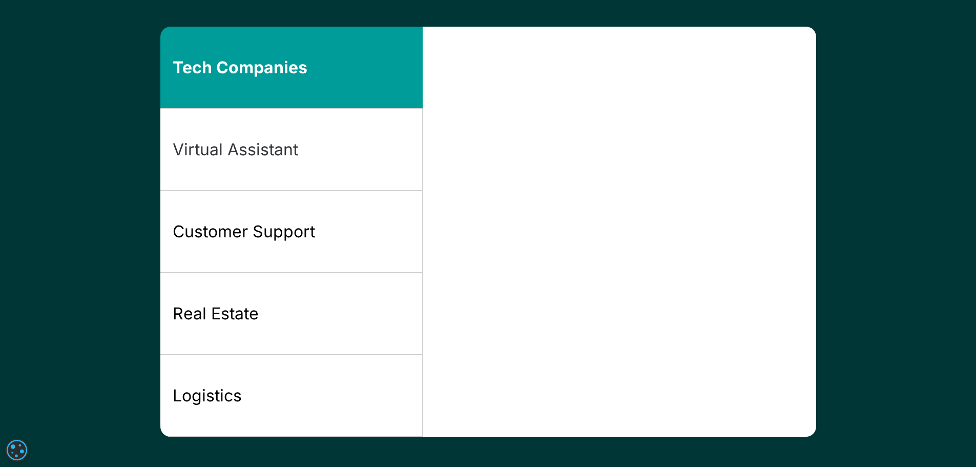
click at [350, 159] on link "Virtual Assistant" at bounding box center [291, 150] width 262 height 82
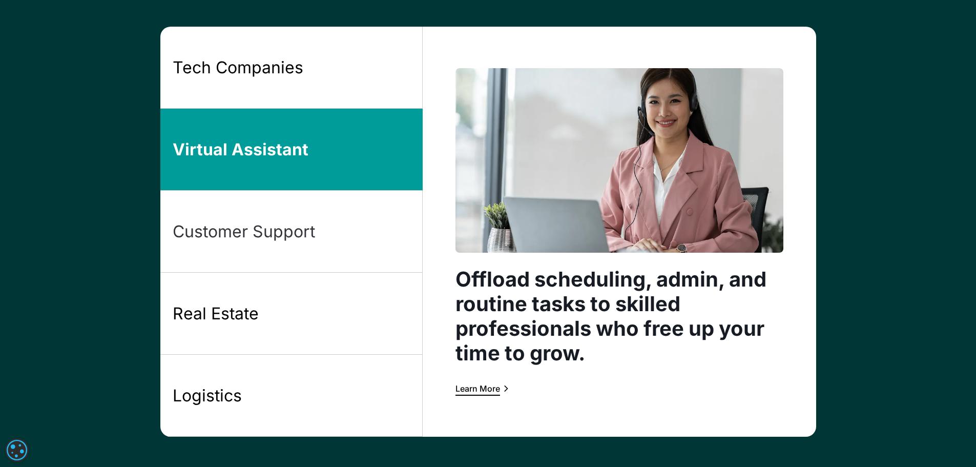
click at [341, 216] on link "Customer Support" at bounding box center [291, 232] width 262 height 82
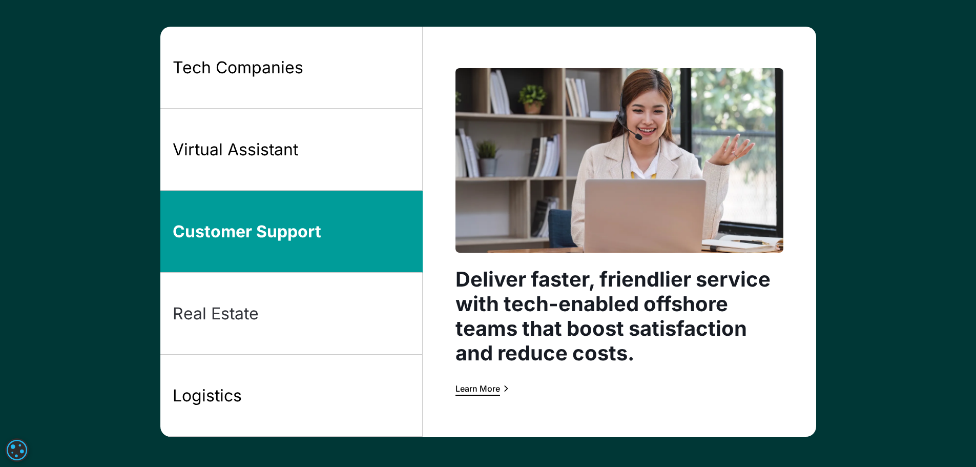
click at [355, 298] on link "Real Estate" at bounding box center [291, 313] width 262 height 82
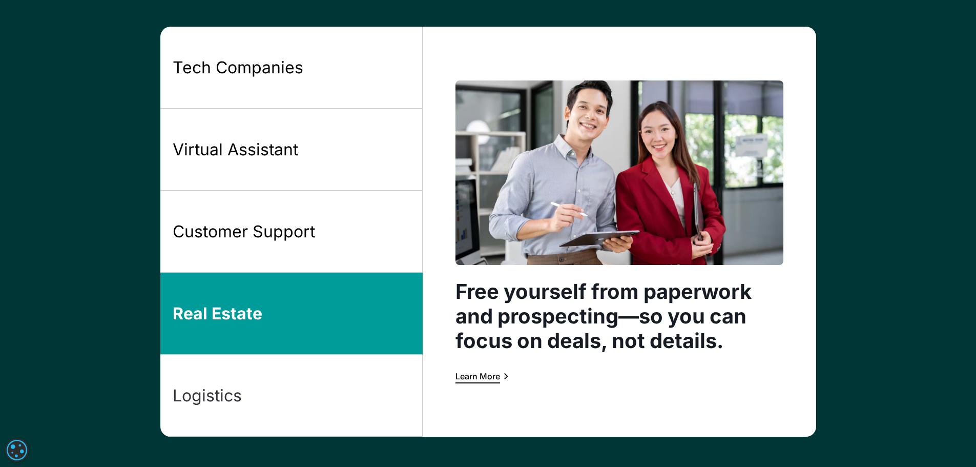
click at [359, 379] on link "Logistics" at bounding box center [291, 395] width 262 height 82
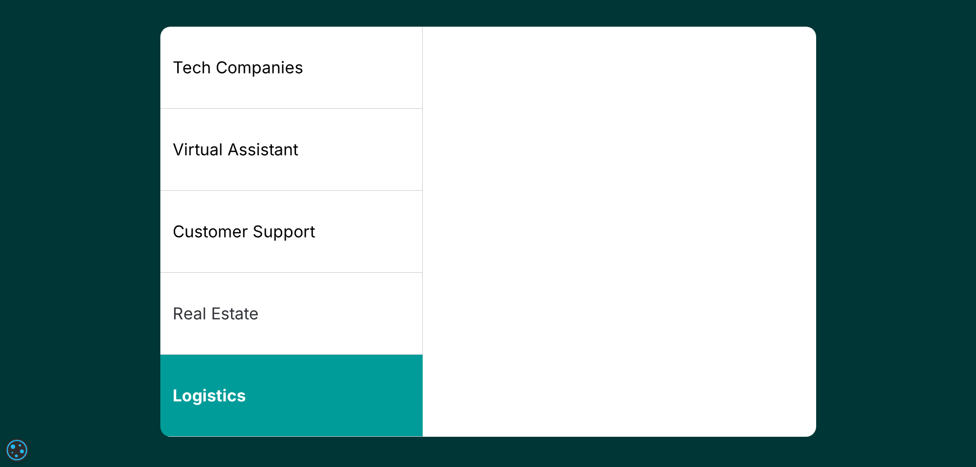
drag, startPoint x: 365, startPoint y: 319, endPoint x: 364, endPoint y: 308, distance: 11.3
click at [365, 319] on link "Real Estate" at bounding box center [291, 313] width 262 height 82
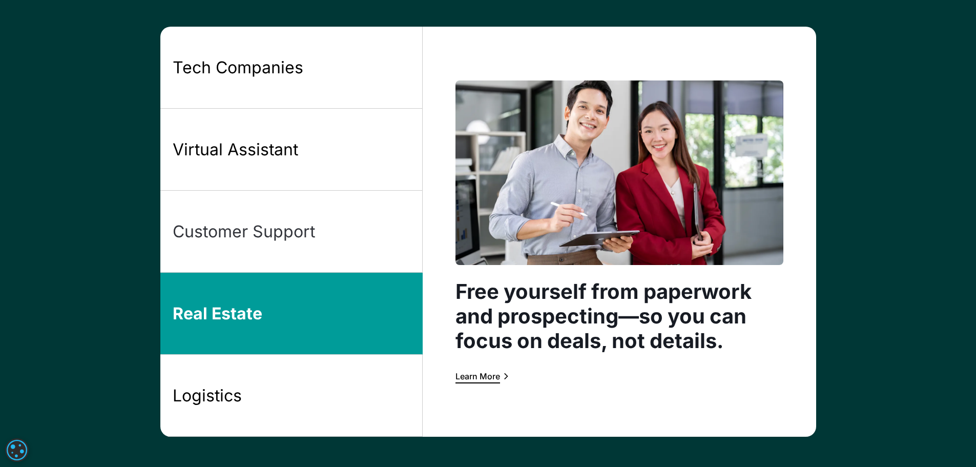
click at [380, 238] on link "Customer Support" at bounding box center [291, 232] width 262 height 82
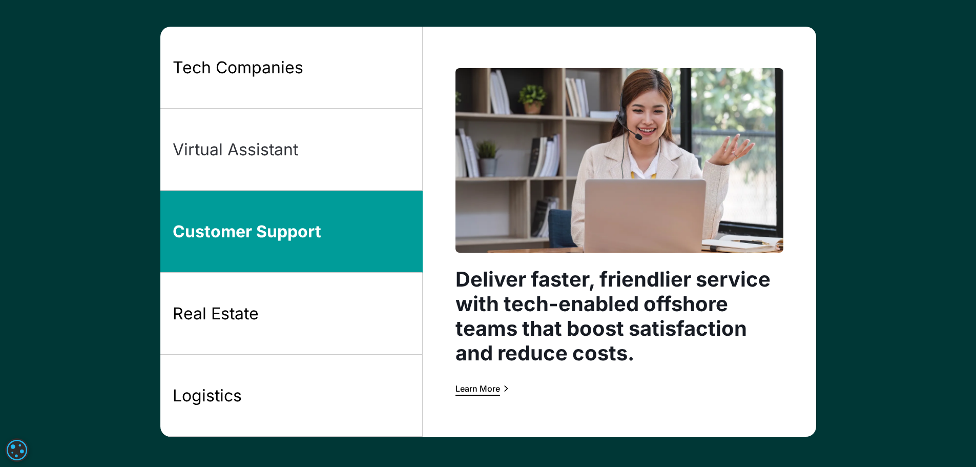
click at [375, 148] on link "Virtual Assistant" at bounding box center [291, 150] width 262 height 82
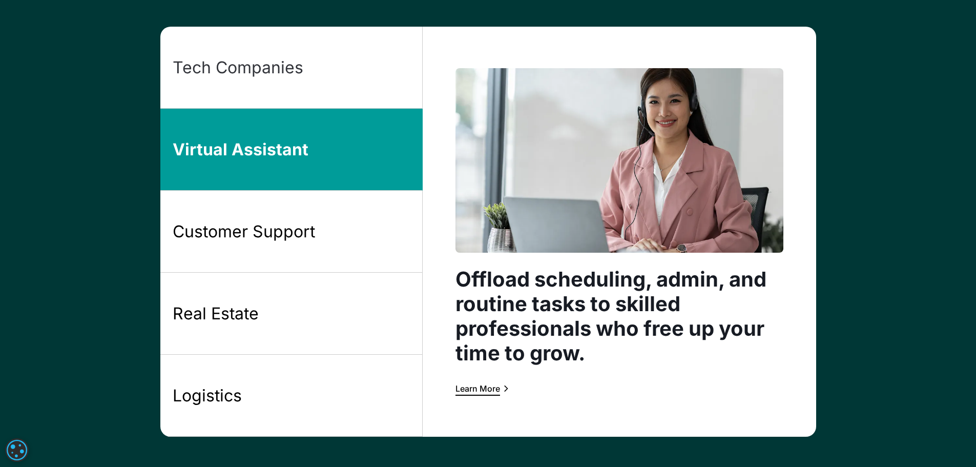
click at [353, 74] on link "Tech Companies" at bounding box center [291, 68] width 262 height 82
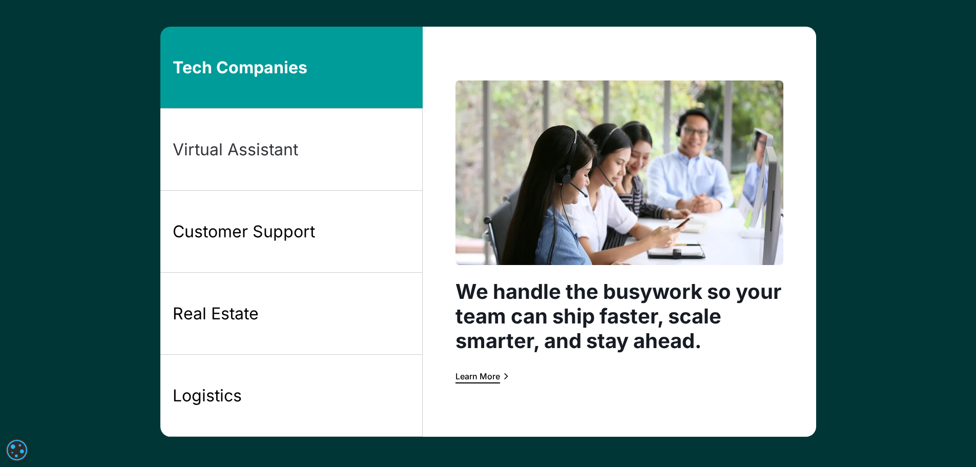
click at [351, 142] on link "Virtual Assistant" at bounding box center [291, 150] width 262 height 82
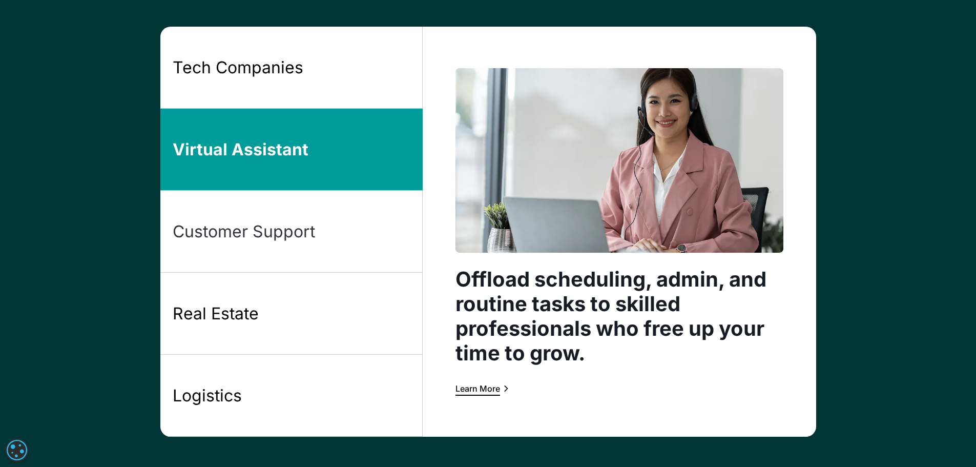
click at [335, 219] on link "Customer Support" at bounding box center [291, 232] width 262 height 82
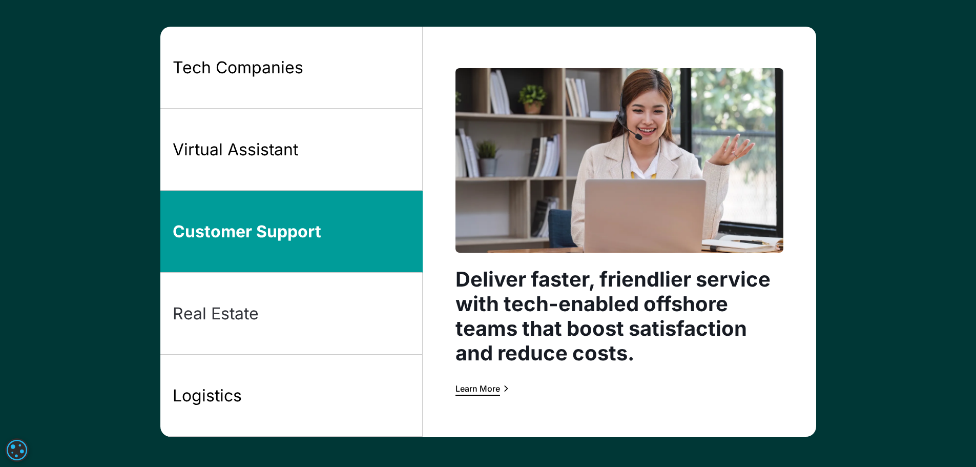
click at [350, 306] on link "Real Estate" at bounding box center [291, 313] width 262 height 82
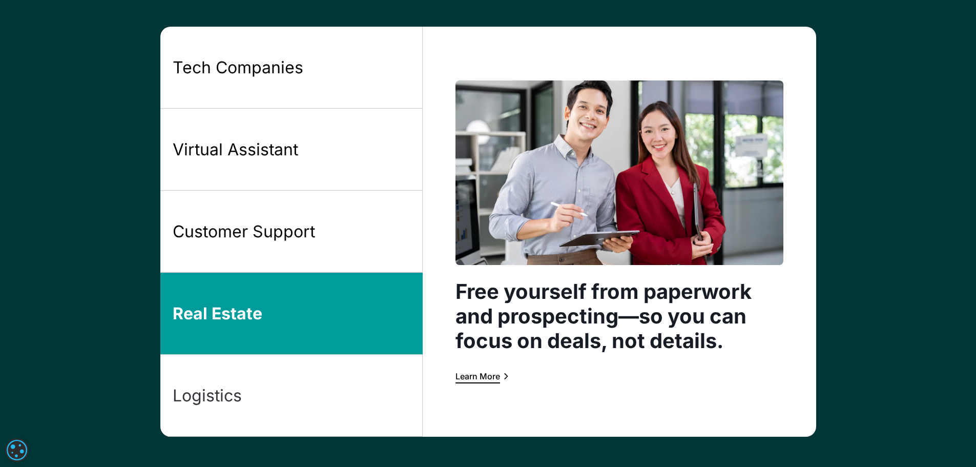
click at [345, 366] on link "Logistics" at bounding box center [291, 395] width 262 height 82
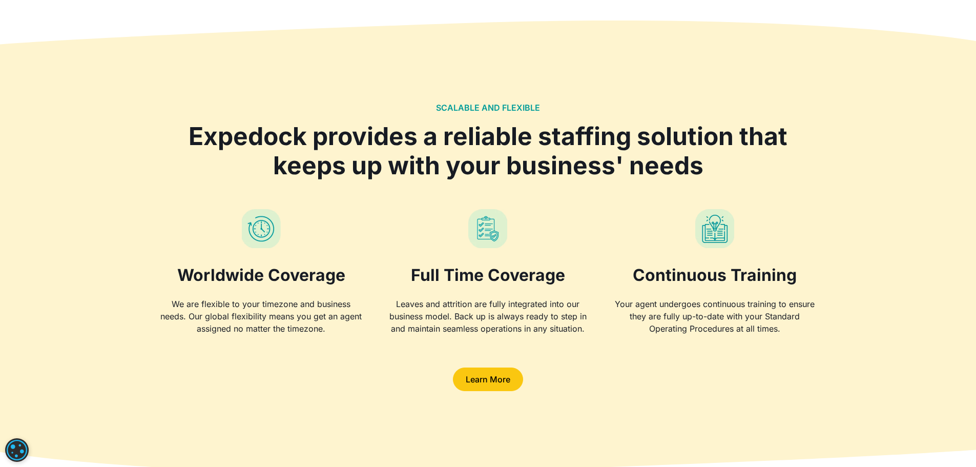
scroll to position [1939, 0]
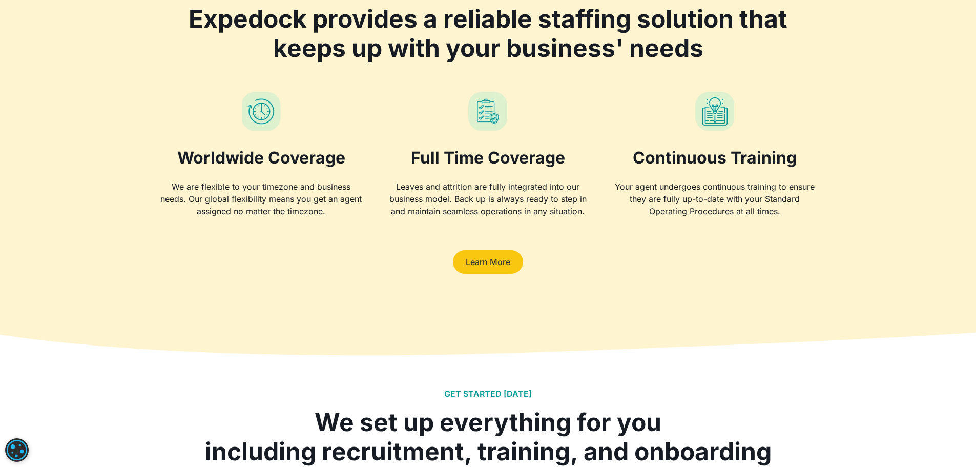
click at [486, 257] on link "Learn More" at bounding box center [488, 262] width 70 height 24
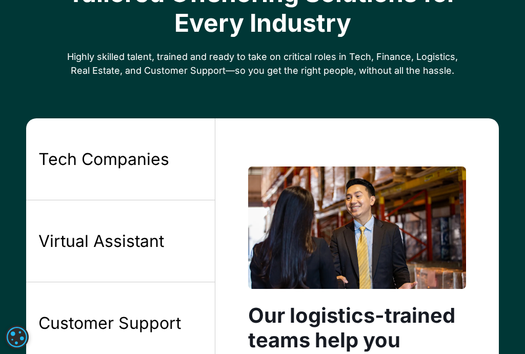
scroll to position [666, 0]
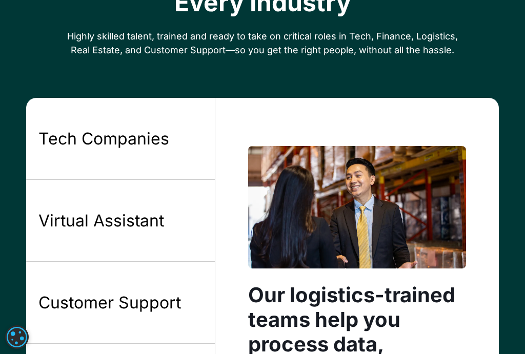
click at [149, 139] on div "Tech Companies" at bounding box center [103, 139] width 131 height 22
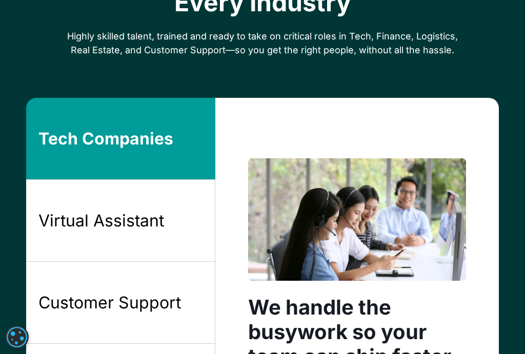
click at [122, 228] on div "Virtual Assistant" at bounding box center [100, 221] width 125 height 22
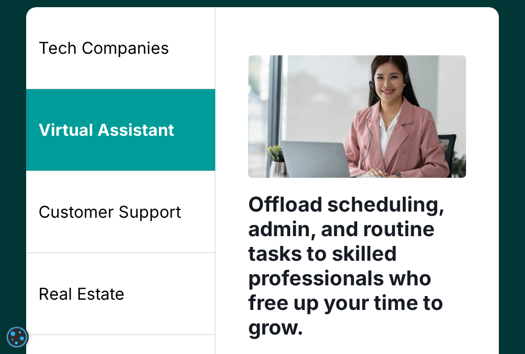
scroll to position [768, 0]
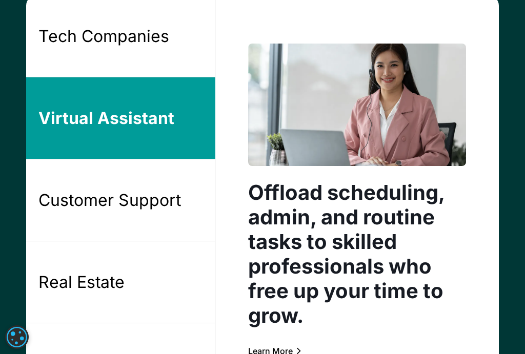
click at [134, 198] on div "Customer Support" at bounding box center [109, 201] width 142 height 22
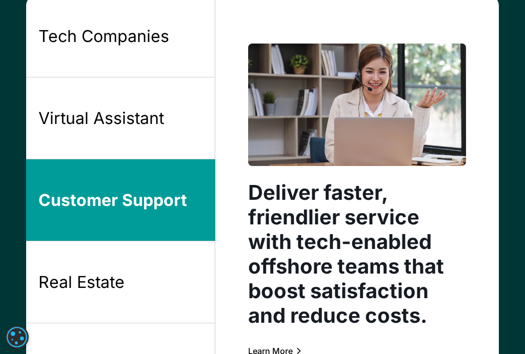
click at [123, 249] on link "Real Estate" at bounding box center [120, 282] width 189 height 82
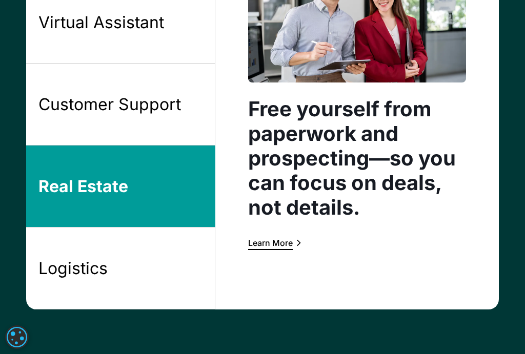
scroll to position [871, 0]
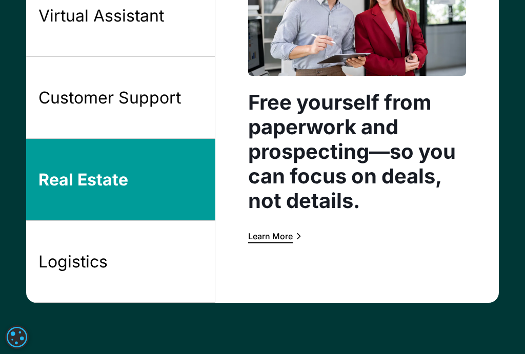
click at [138, 237] on link "Logistics" at bounding box center [120, 262] width 189 height 82
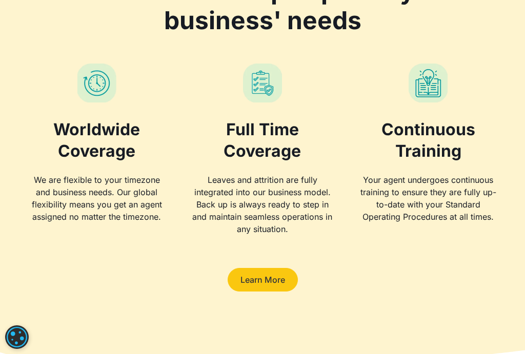
scroll to position [1844, 0]
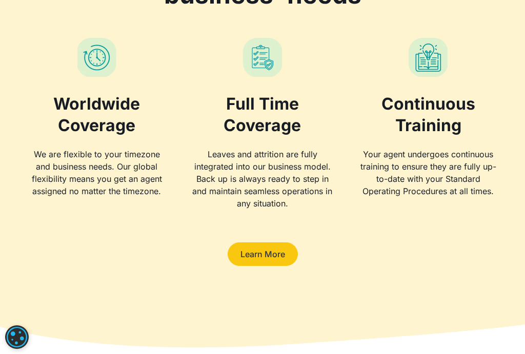
click at [269, 256] on link "Learn More" at bounding box center [262, 254] width 70 height 24
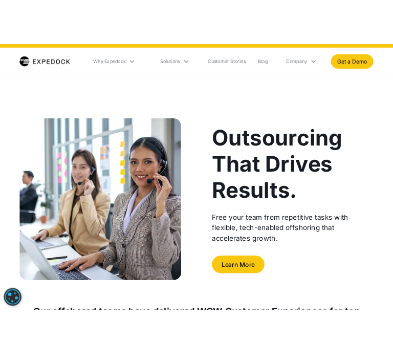
scroll to position [0, 0]
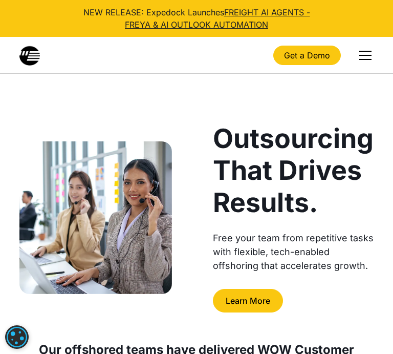
click at [368, 61] on div "menu" at bounding box center [365, 55] width 25 height 25
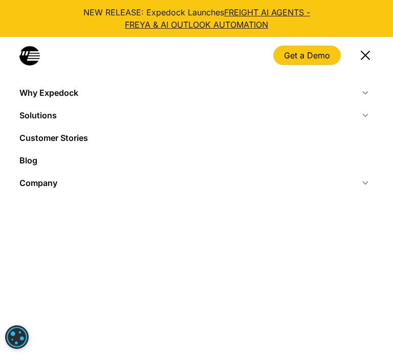
click at [365, 60] on div "menu" at bounding box center [365, 55] width 25 height 25
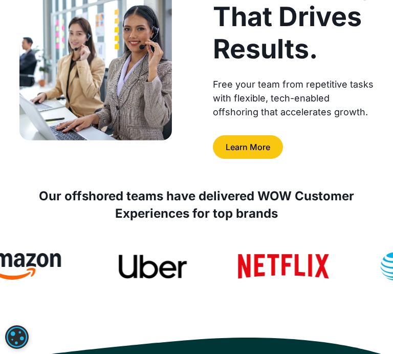
click at [268, 149] on link "Learn More" at bounding box center [248, 147] width 70 height 24
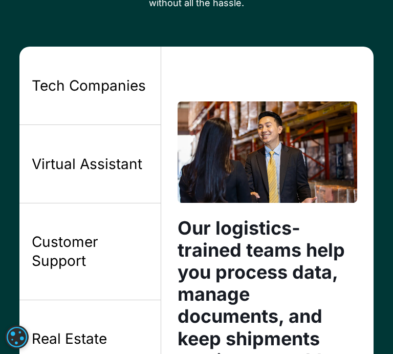
click at [86, 341] on div "Real Estate" at bounding box center [69, 338] width 75 height 18
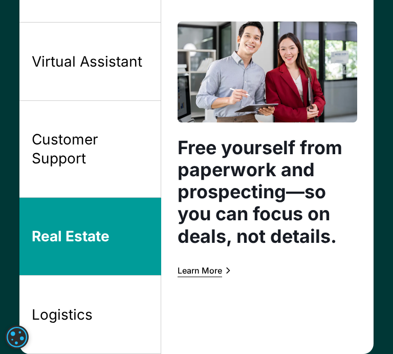
click at [119, 149] on div "Customer Support" at bounding box center [90, 148] width 116 height 37
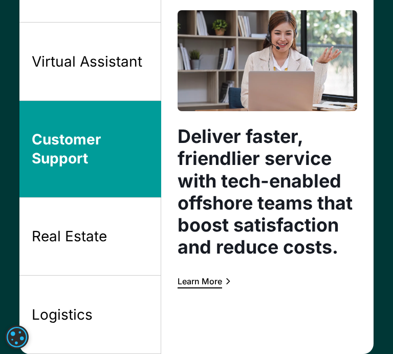
click at [118, 70] on div "Virtual Assistant" at bounding box center [87, 61] width 111 height 18
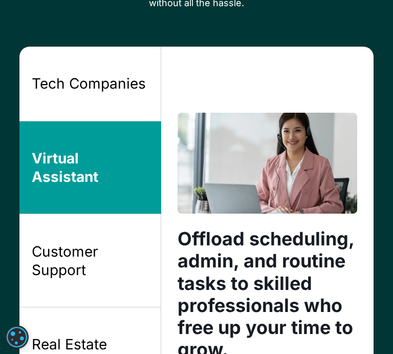
click at [109, 81] on div "Tech Companies" at bounding box center [89, 83] width 114 height 18
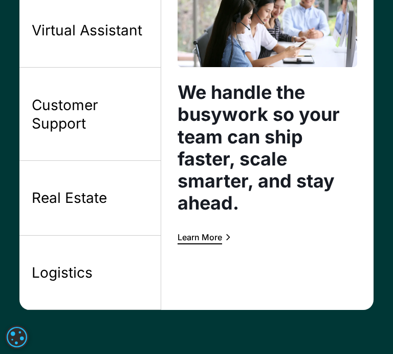
scroll to position [880, 0]
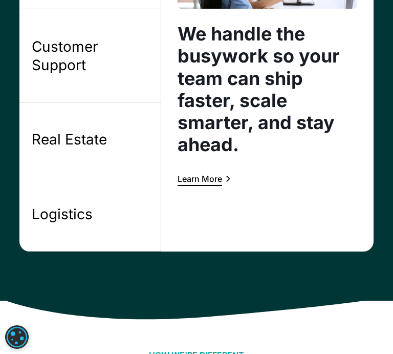
click at [111, 206] on link "Logistics" at bounding box center [89, 214] width 141 height 74
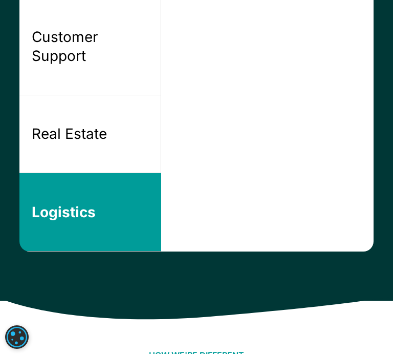
click at [125, 159] on link "Real Estate" at bounding box center [89, 134] width 141 height 78
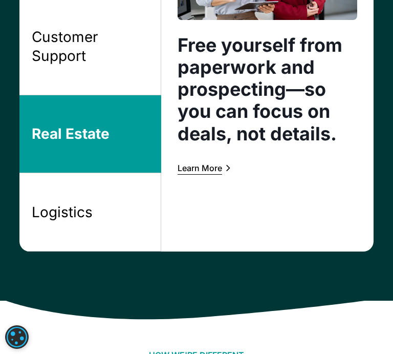
click at [137, 70] on link "Customer Support" at bounding box center [89, 46] width 141 height 97
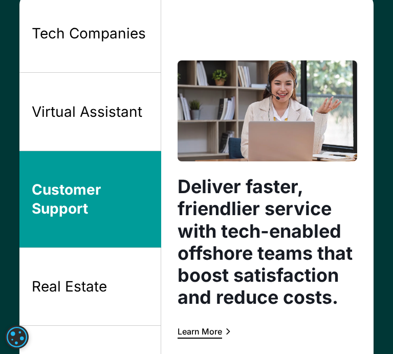
scroll to position [727, 0]
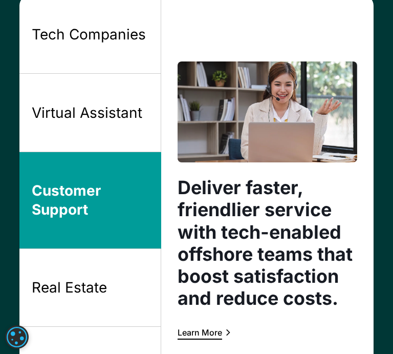
click at [141, 116] on div "Virtual Assistant" at bounding box center [87, 112] width 111 height 18
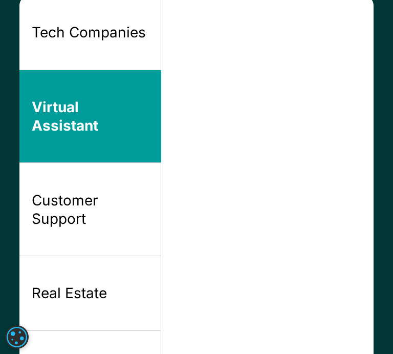
click at [114, 37] on div "Tech Companies" at bounding box center [89, 32] width 114 height 18
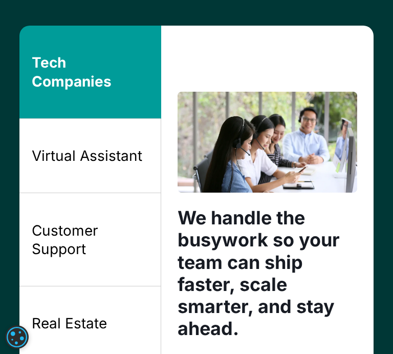
scroll to position [676, 0]
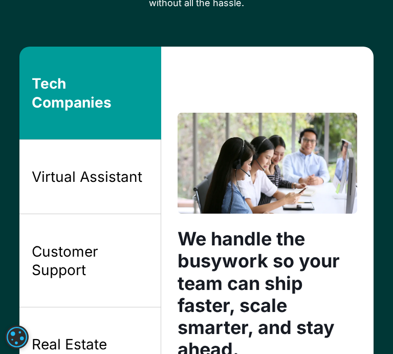
click at [125, 194] on link "Virtual Assistant" at bounding box center [89, 177] width 141 height 74
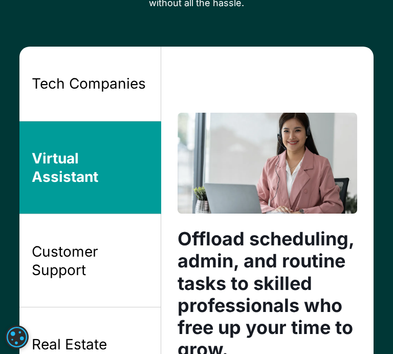
click at [116, 249] on div "Customer Support" at bounding box center [90, 260] width 116 height 37
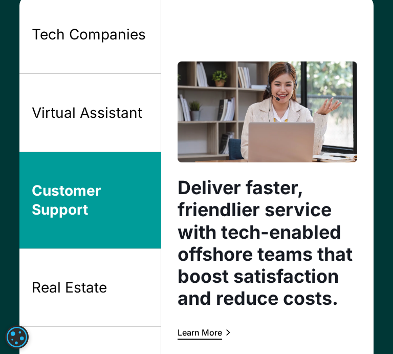
click at [113, 260] on link "Real Estate" at bounding box center [89, 288] width 141 height 78
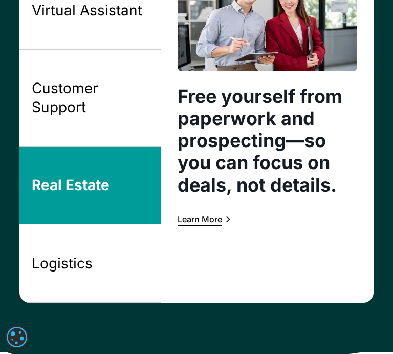
click at [112, 257] on link "Logistics" at bounding box center [89, 263] width 141 height 78
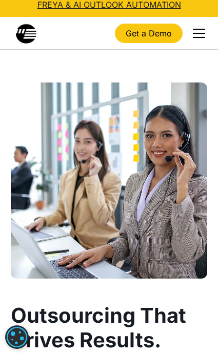
scroll to position [0, 0]
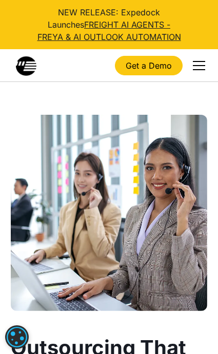
click at [199, 69] on div "menu" at bounding box center [199, 69] width 12 height 1
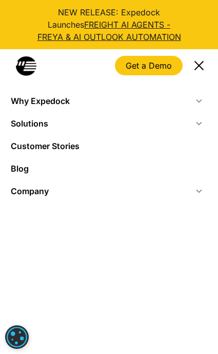
click at [200, 68] on div "menu" at bounding box center [198, 64] width 9 height 9
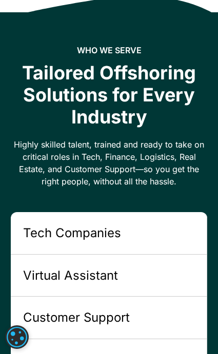
scroll to position [820, 0]
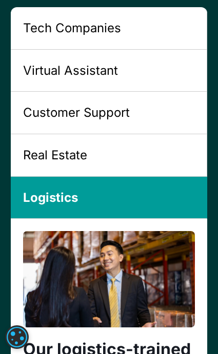
click at [102, 17] on link "Tech Companies" at bounding box center [109, 28] width 196 height 43
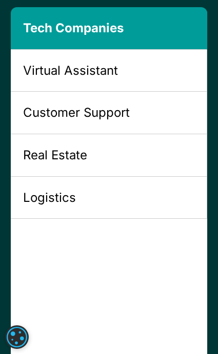
click at [93, 77] on div "Virtual Assistant" at bounding box center [70, 70] width 95 height 17
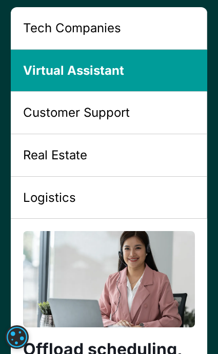
click at [82, 114] on div "Customer Support" at bounding box center [76, 112] width 107 height 17
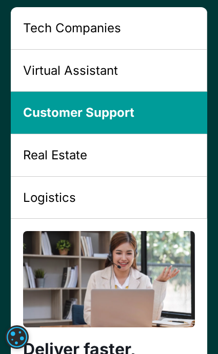
click at [81, 150] on div "Real Estate" at bounding box center [55, 154] width 64 height 17
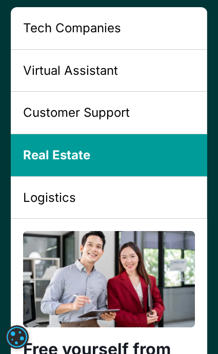
click at [69, 185] on link "Logistics" at bounding box center [109, 198] width 196 height 43
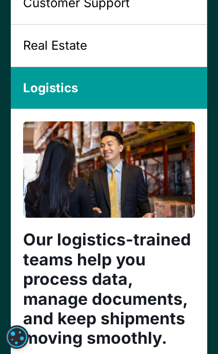
scroll to position [871, 0]
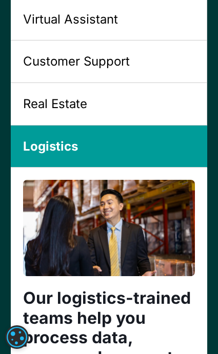
click at [110, 90] on link "Real Estate" at bounding box center [109, 104] width 196 height 43
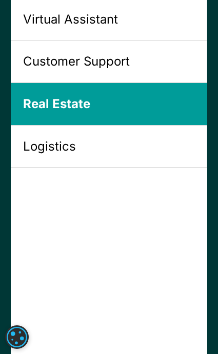
click at [116, 70] on div "Customer Support" at bounding box center [76, 61] width 107 height 17
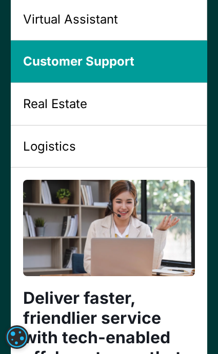
click at [124, 33] on link "Virtual Assistant" at bounding box center [109, 19] width 196 height 43
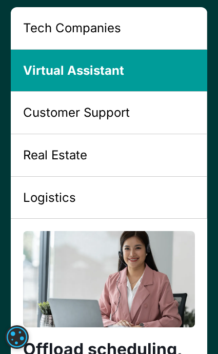
click at [127, 40] on link "Tech Companies" at bounding box center [109, 28] width 196 height 43
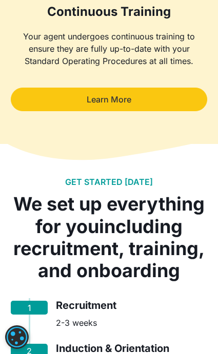
click at [132, 108] on link "Learn More" at bounding box center [109, 100] width 196 height 24
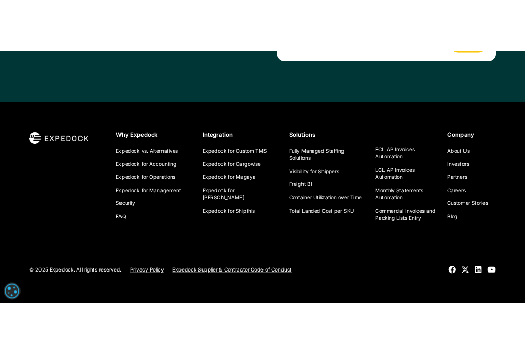
scroll to position [2820, 0]
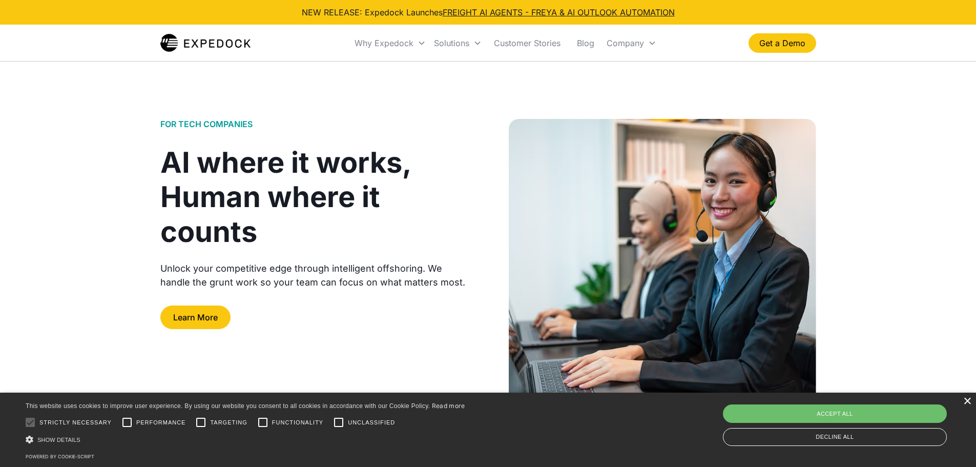
click at [966, 400] on div "×" at bounding box center [967, 401] width 8 height 8
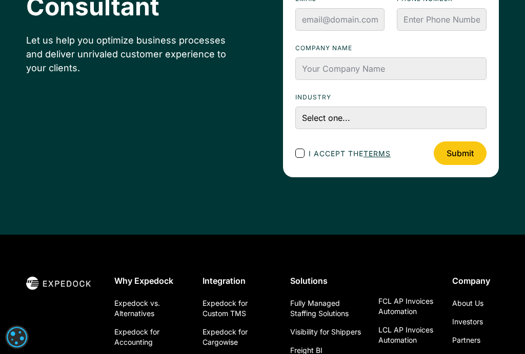
scroll to position [1537, 0]
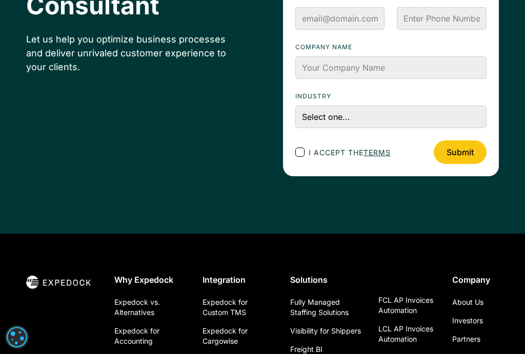
click at [422, 228] on div "Talk to an Expedock Consultant Let us help you optimize business processes and …" at bounding box center [262, 54] width 472 height 360
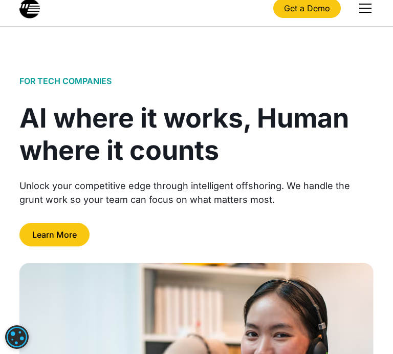
scroll to position [51, 0]
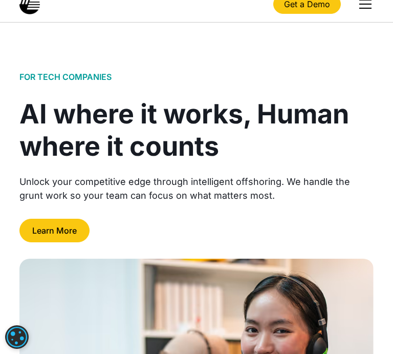
click at [369, 14] on div "menu" at bounding box center [365, 4] width 25 height 25
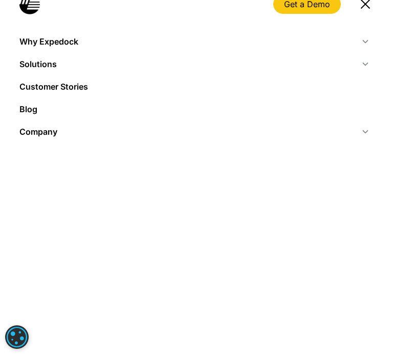
click at [369, 10] on div "menu" at bounding box center [365, 4] width 25 height 25
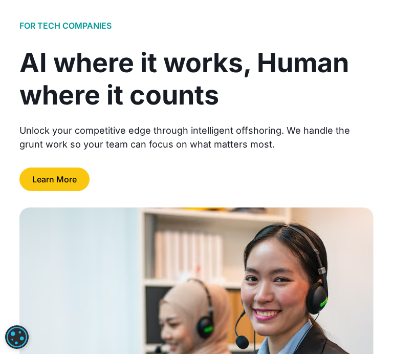
click at [59, 182] on link "Learn More" at bounding box center [54, 179] width 70 height 24
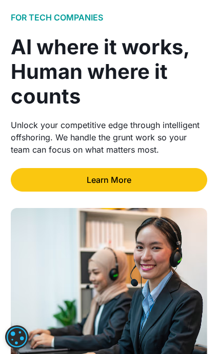
click at [128, 169] on link "Learn More" at bounding box center [109, 180] width 196 height 24
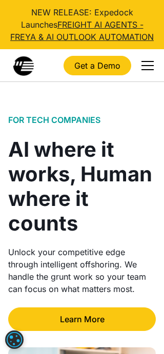
click at [149, 69] on div "menu" at bounding box center [147, 69] width 12 height 1
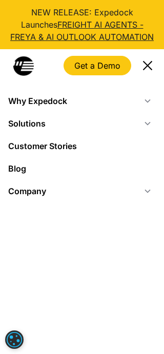
click at [149, 69] on div "menu" at bounding box center [147, 65] width 25 height 25
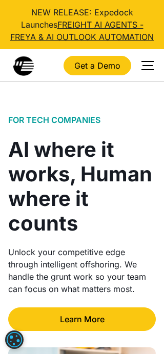
click at [152, 65] on div "menu" at bounding box center [147, 65] width 10 height 1
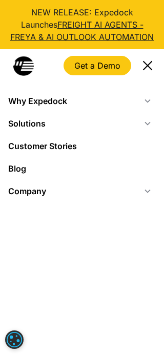
click at [146, 98] on icon at bounding box center [147, 101] width 8 height 8
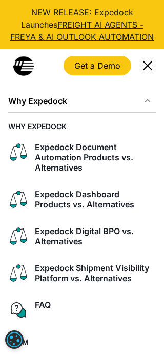
click at [146, 69] on div "menu" at bounding box center [147, 65] width 25 height 25
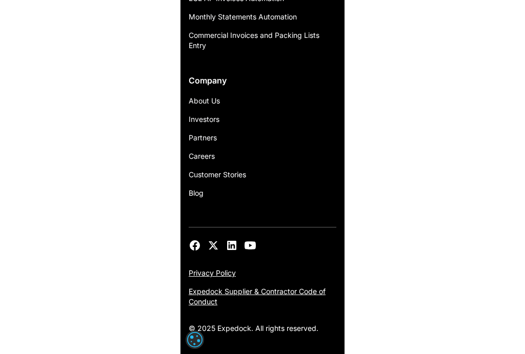
scroll to position [1738, 0]
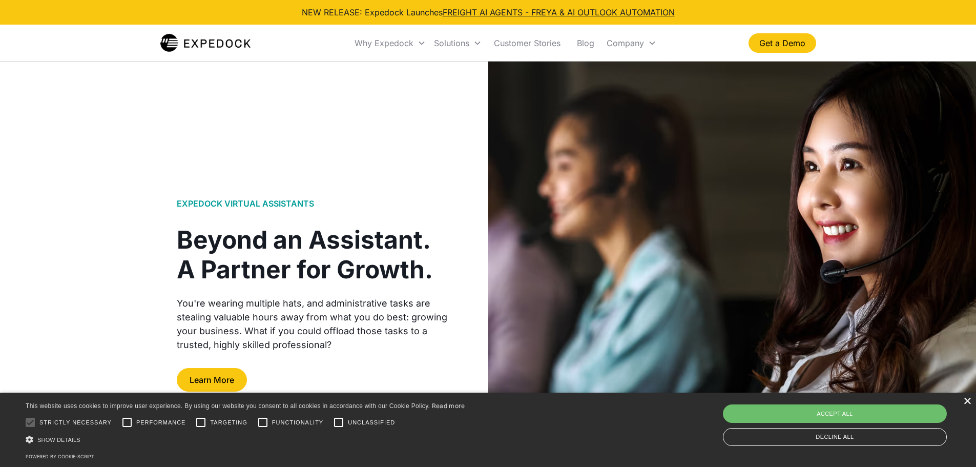
click at [966, 402] on div "×" at bounding box center [967, 401] width 8 height 8
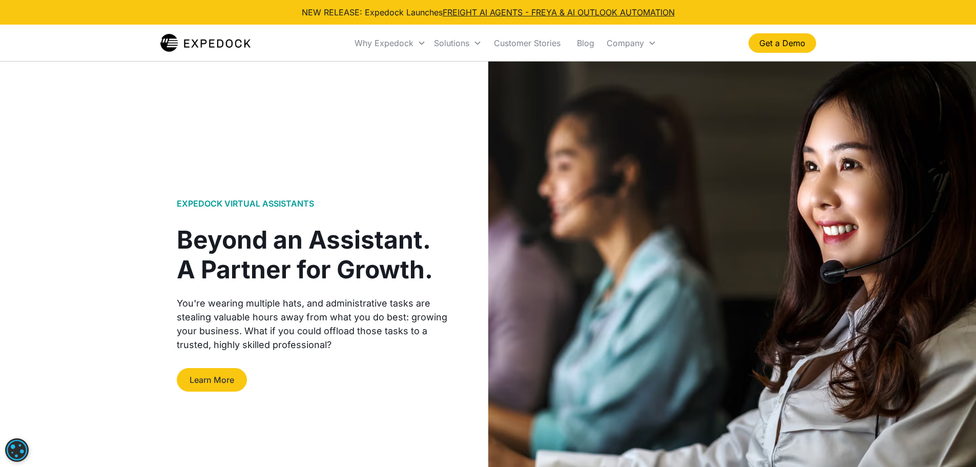
click at [203, 380] on link "Learn More" at bounding box center [212, 380] width 70 height 24
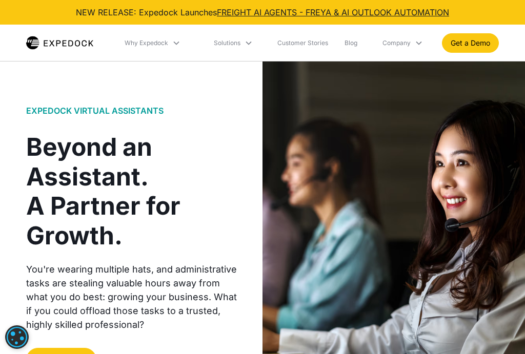
click at [174, 45] on icon at bounding box center [176, 43] width 8 height 8
click at [176, 44] on icon at bounding box center [177, 43] width 6 height 4
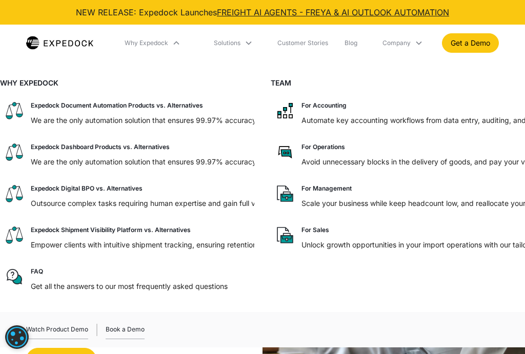
click at [249, 44] on icon at bounding box center [248, 43] width 8 height 8
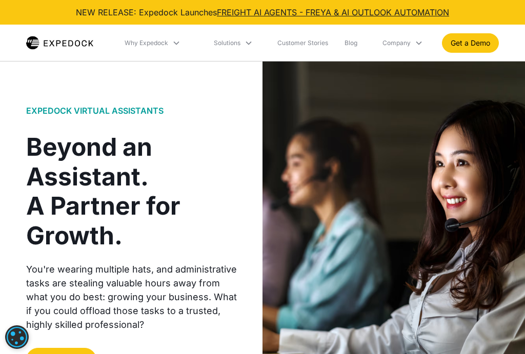
click at [249, 44] on icon at bounding box center [248, 43] width 8 height 8
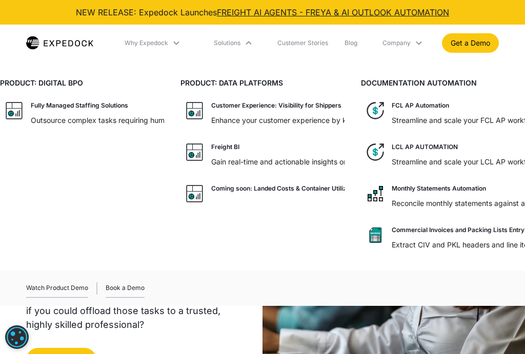
click at [419, 45] on icon at bounding box center [418, 43] width 8 height 8
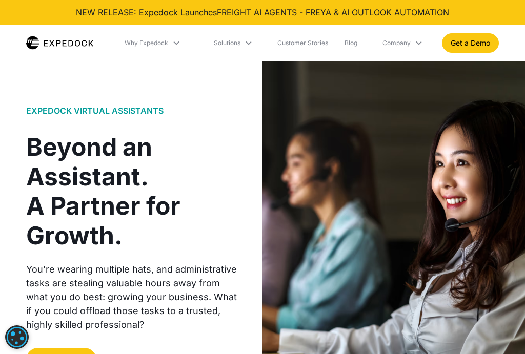
click at [418, 44] on icon at bounding box center [418, 43] width 8 height 8
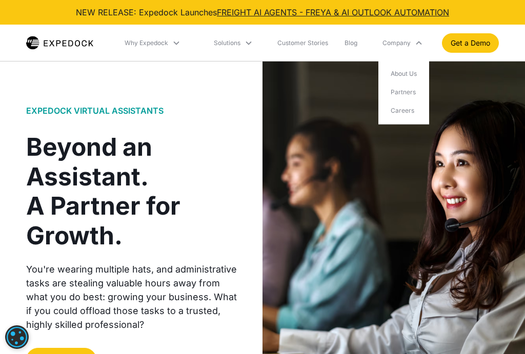
click at [418, 43] on icon at bounding box center [418, 43] width 8 height 8
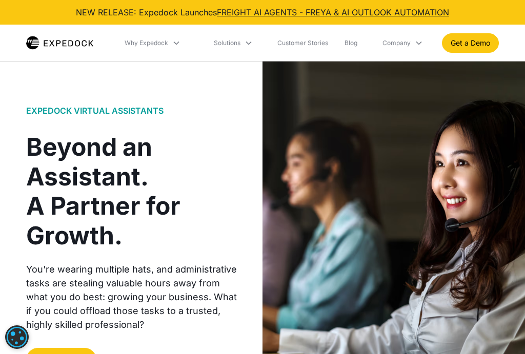
click at [253, 43] on icon at bounding box center [248, 43] width 8 height 8
click at [250, 43] on icon at bounding box center [248, 43] width 6 height 4
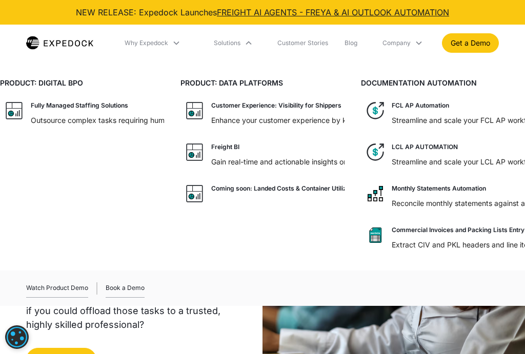
click at [242, 43] on div "Solutions" at bounding box center [232, 43] width 47 height 35
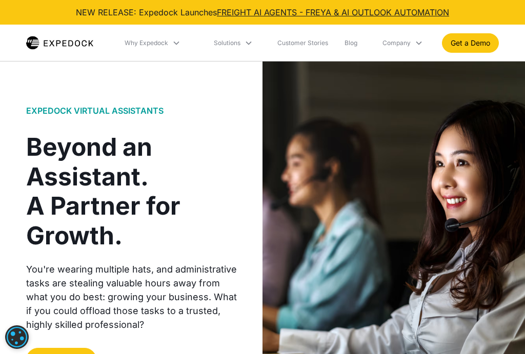
click at [243, 107] on div "EXPEDOCK VIRTUAL ASSISTANTS Beyond an Assistant. A Partner for Growth. You're w…" at bounding box center [262, 238] width 525 height 354
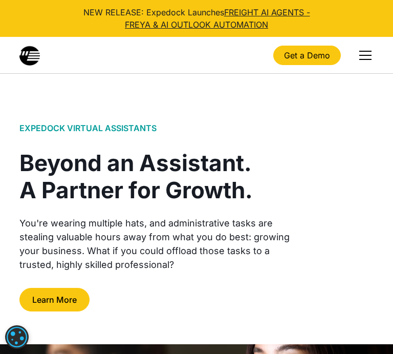
click at [273, 118] on div "EXPEDOCK VIRTUAL ASSISTANTS Beyond an Assistant. A Partner for Growth. You're w…" at bounding box center [196, 332] width 393 height 516
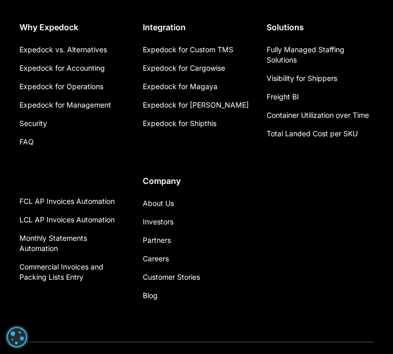
scroll to position [2561, 0]
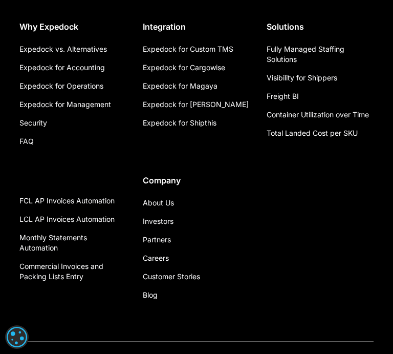
click at [275, 209] on div "Why Expedock Expedock vs. Alternatives Expedock for Accounting Expedock for Ope…" at bounding box center [196, 141] width 354 height 326
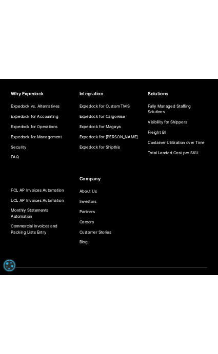
scroll to position [0, 0]
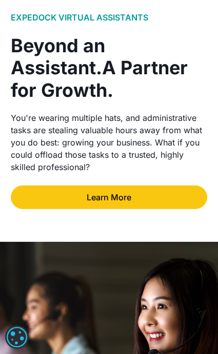
click at [127, 185] on link "Learn More" at bounding box center [109, 197] width 196 height 24
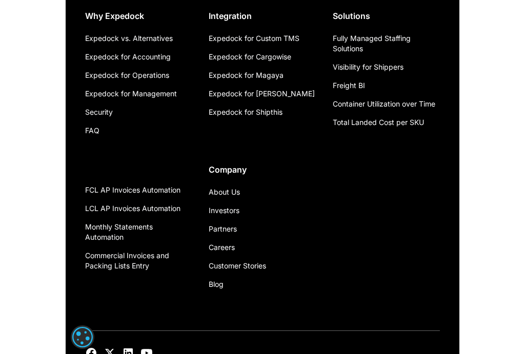
scroll to position [1973, 0]
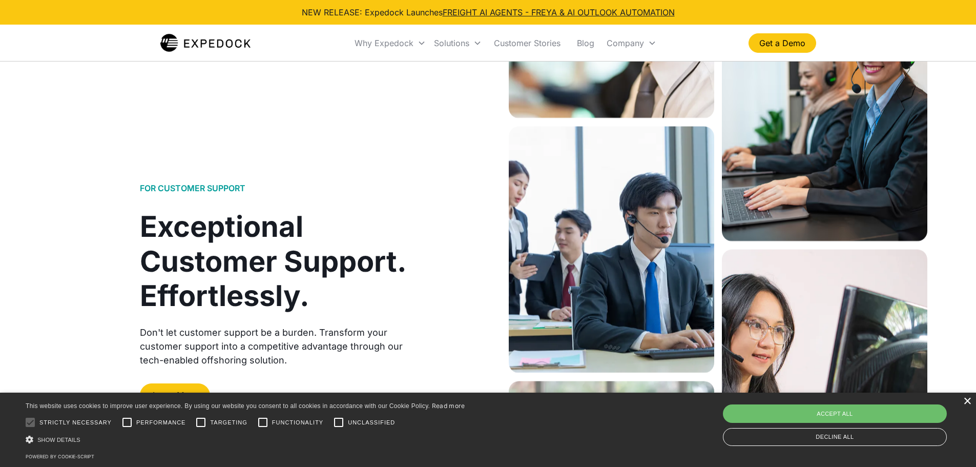
click at [964, 401] on div "×" at bounding box center [967, 401] width 8 height 8
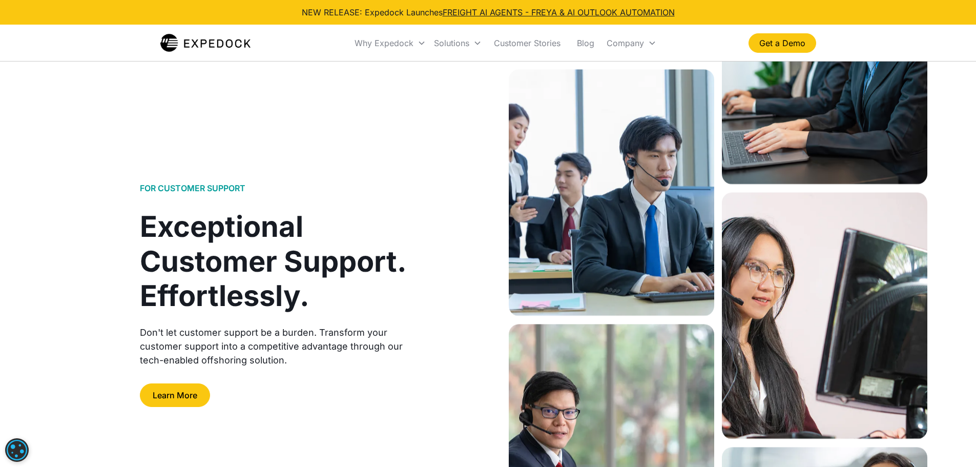
click at [402, 341] on div "Don't let customer support be a burden. Transform your customer support into a …" at bounding box center [283, 345] width 287 height 41
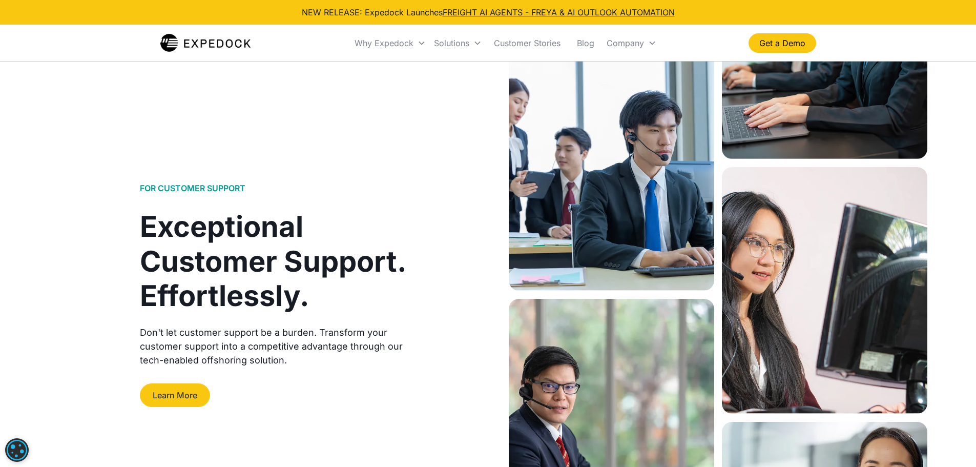
click at [188, 391] on link "Learn More" at bounding box center [175, 395] width 70 height 24
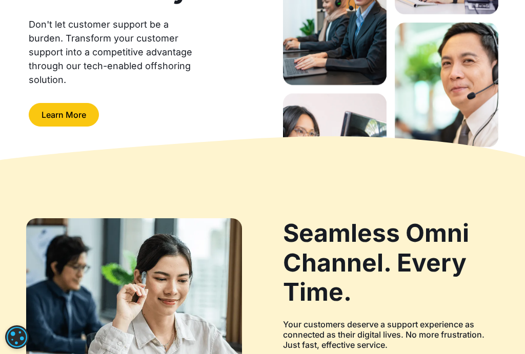
scroll to position [256, 0]
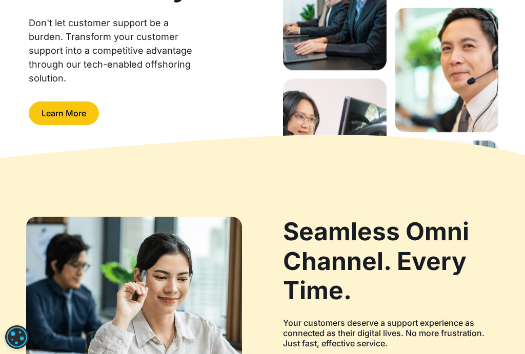
click at [73, 115] on link "Learn More" at bounding box center [64, 113] width 70 height 24
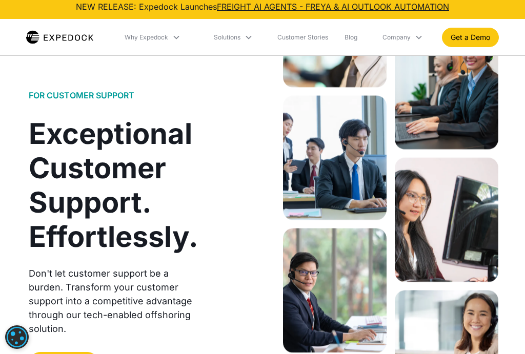
scroll to position [0, 0]
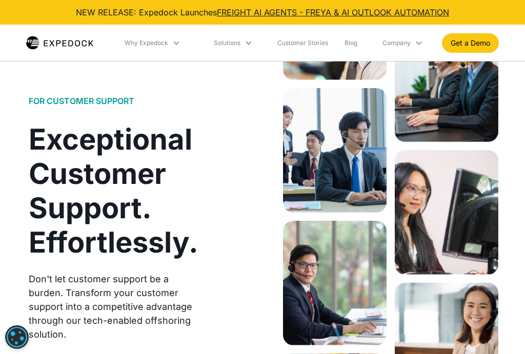
click at [207, 198] on div "FOR CUSTOMER SUPPORT Exceptional Customer Support. Effortlessly. Don't let cust…" at bounding box center [262, 238] width 525 height 354
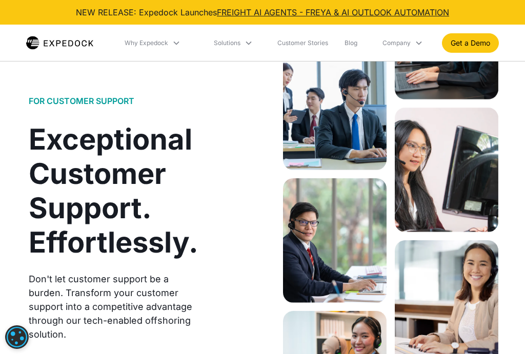
click at [213, 201] on div "FOR CUSTOMER SUPPORT Exceptional Customer Support. Effortlessly. Don't let cust…" at bounding box center [262, 238] width 525 height 354
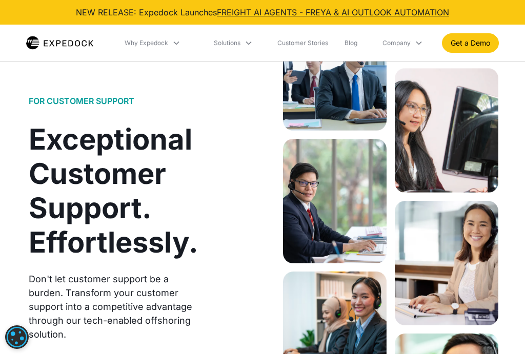
click at [205, 204] on div "FOR CUSTOMER SUPPORT Exceptional Customer Support. Effortlessly. Don't let cust…" at bounding box center [262, 238] width 525 height 354
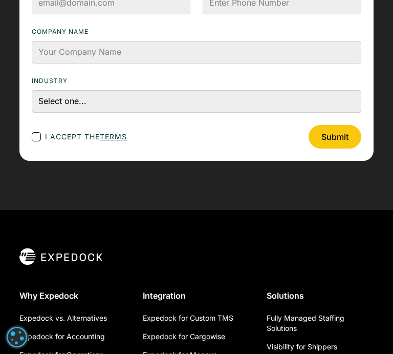
scroll to position [1946, 0]
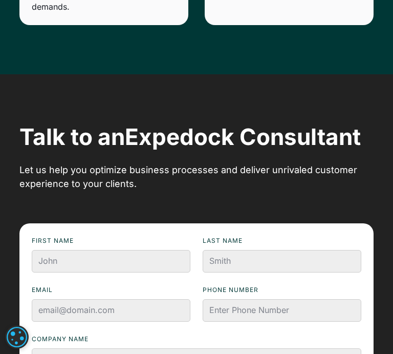
click at [321, 123] on span "Expedock Consultant" at bounding box center [243, 136] width 236 height 27
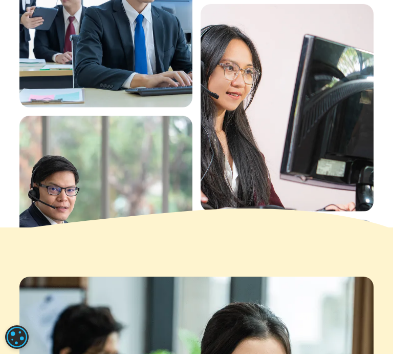
scroll to position [0, 0]
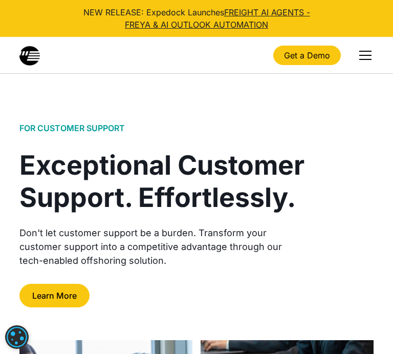
click at [49, 289] on link "Learn More" at bounding box center [54, 296] width 70 height 24
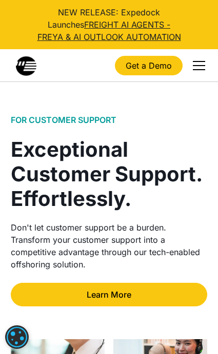
click at [121, 292] on link "Learn More" at bounding box center [109, 295] width 196 height 24
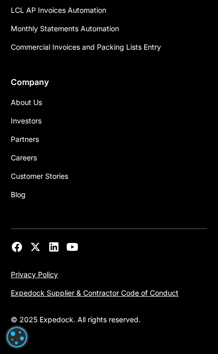
scroll to position [3117, 0]
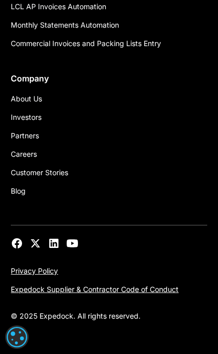
click at [150, 183] on div "About Us Investors Partners Careers Customer Stories Blog" at bounding box center [109, 145] width 196 height 111
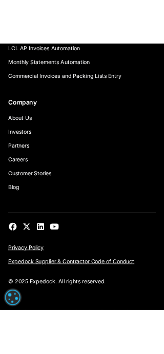
scroll to position [0, 0]
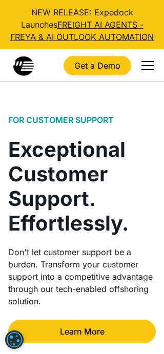
click at [136, 135] on div at bounding box center [82, 131] width 148 height 12
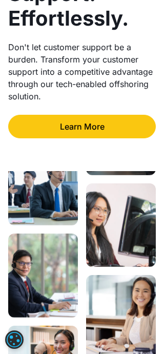
click at [103, 128] on link "Learn More" at bounding box center [82, 127] width 148 height 24
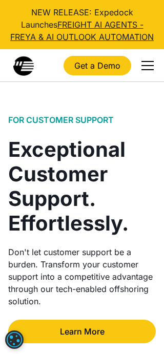
click at [132, 145] on div "Exceptional Customer Support. Effortlessly." at bounding box center [82, 186] width 148 height 98
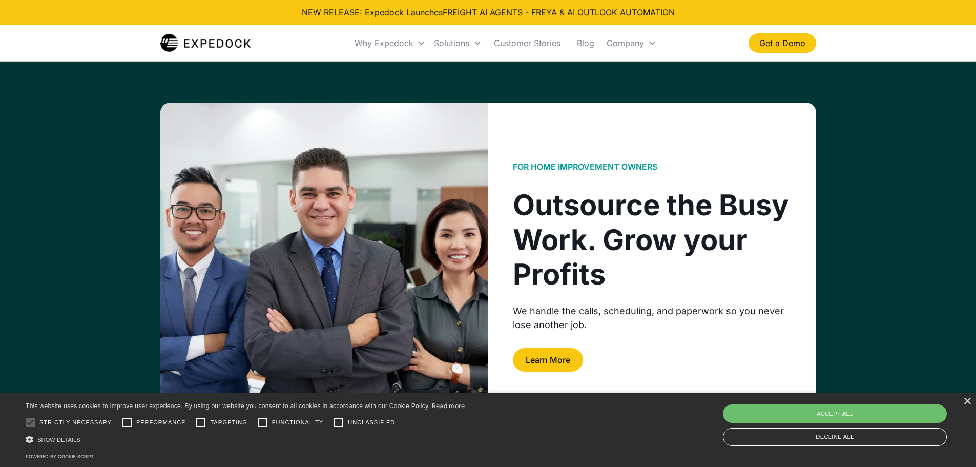
click at [668, 363] on div "Learn More" at bounding box center [652, 360] width 279 height 24
click at [557, 363] on link "Learn More" at bounding box center [548, 360] width 70 height 24
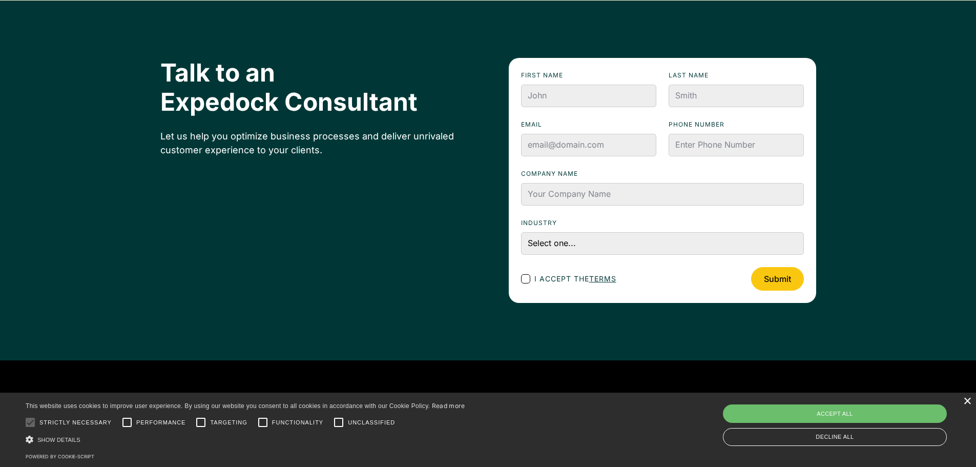
click at [963, 401] on div "×" at bounding box center [967, 401] width 8 height 8
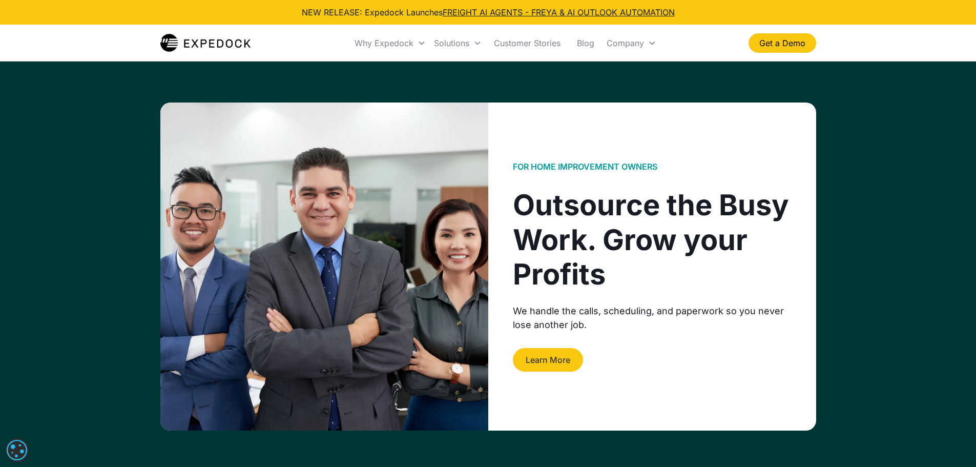
click at [548, 364] on link "Learn More" at bounding box center [548, 360] width 70 height 24
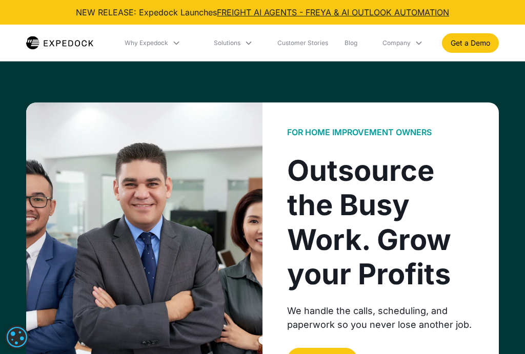
click at [467, 198] on div "Outsource the Busy Work. Grow your Profits" at bounding box center [380, 223] width 187 height 138
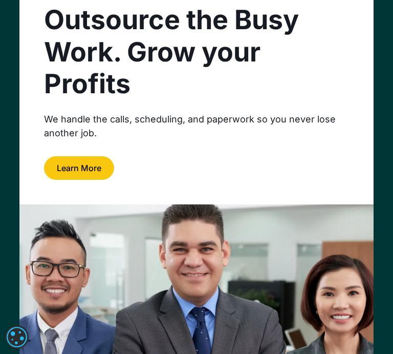
click at [78, 167] on link "Learn More" at bounding box center [79, 168] width 70 height 24
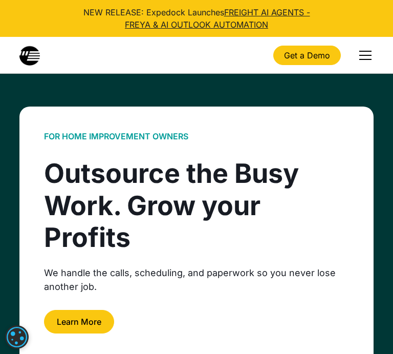
click at [88, 317] on link "Learn More" at bounding box center [79, 322] width 70 height 24
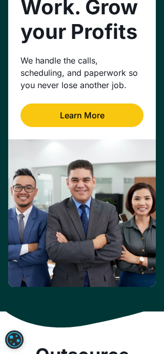
click at [94, 115] on link "Learn More" at bounding box center [81, 115] width 123 height 24
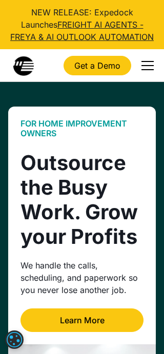
click at [78, 117] on div "FOR Home improvement owners Outsource the Busy Work. Grow your Profits We handl…" at bounding box center [82, 226] width 148 height 238
